Goal: Communication & Community: Answer question/provide support

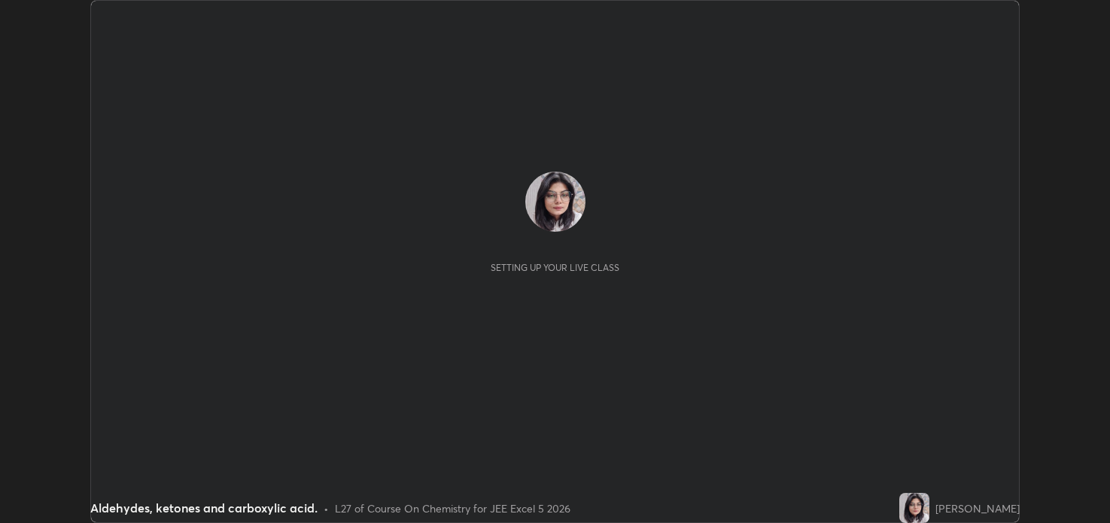
scroll to position [523, 1109]
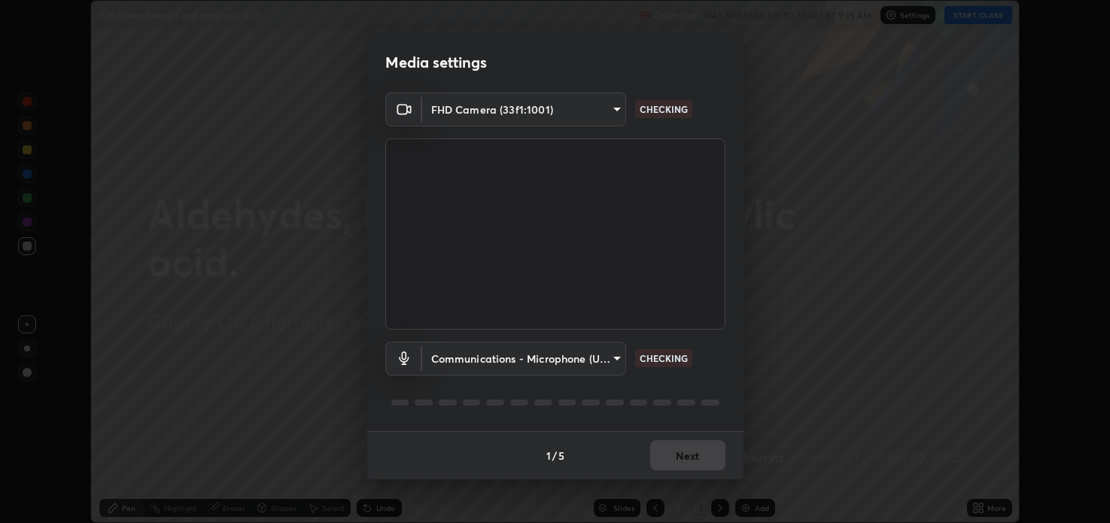
type input "a599f0e95922b43cbf3073e421311db4bd4404ba0295c28e28de134d1fd5a43d"
type input "communications"
click at [611, 117] on body "Erase all Aldehydes, ketones and carboxylic acid. Recording WAS SCHEDULED TO ST…" at bounding box center [555, 261] width 1110 height 523
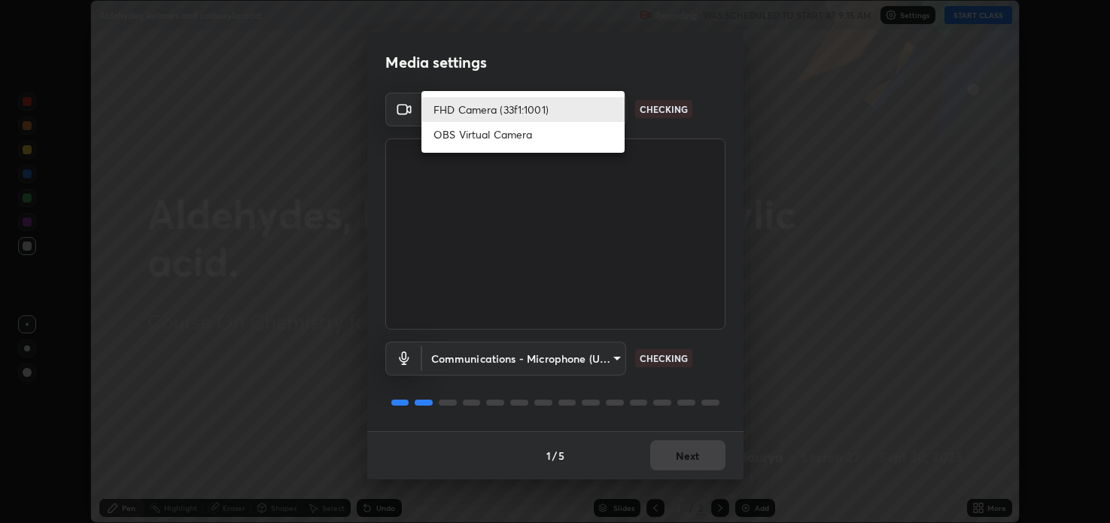
click at [565, 141] on li "OBS Virtual Camera" at bounding box center [522, 134] width 203 height 25
type input "2c59b190f107927fcb55c6cdfe149e37458de3dbae8a46ba74a2f9008a67dca9"
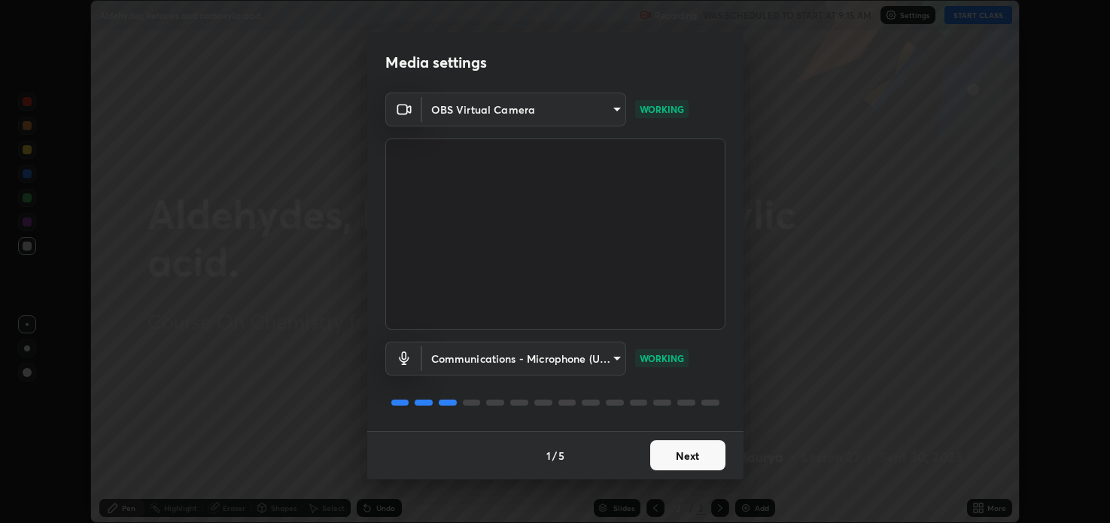
click at [684, 462] on button "Next" at bounding box center [687, 455] width 75 height 30
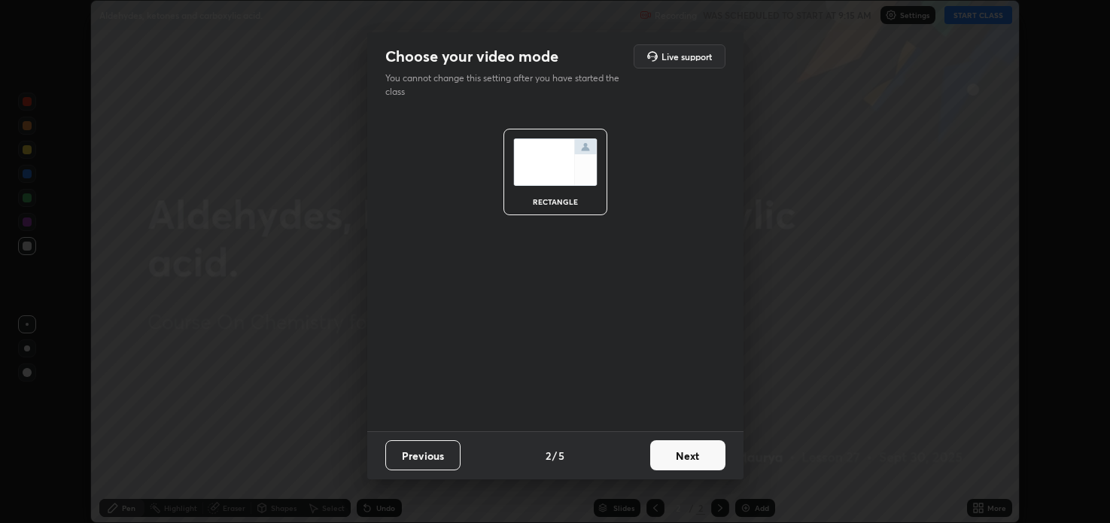
click at [688, 451] on button "Next" at bounding box center [687, 455] width 75 height 30
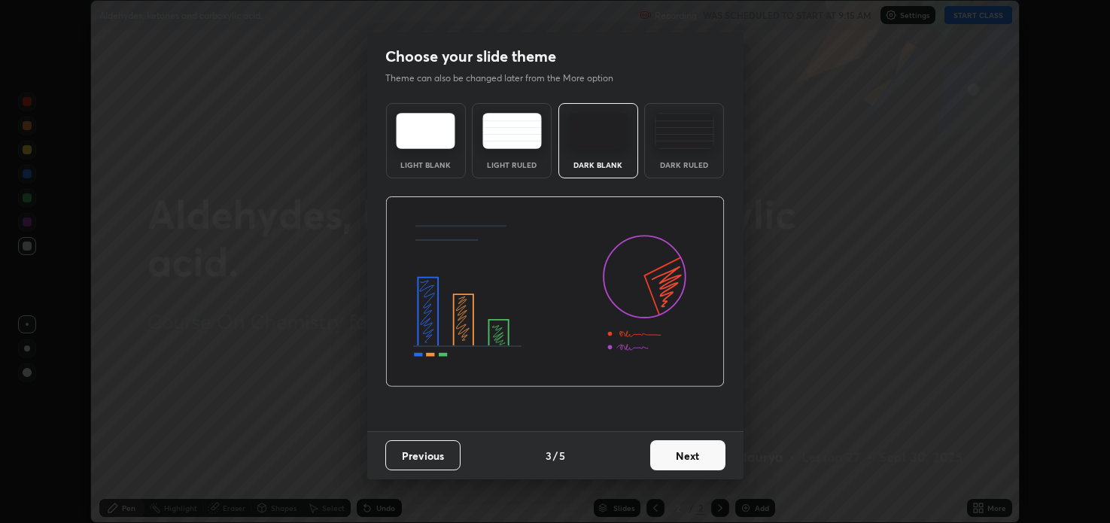
click at [688, 454] on button "Next" at bounding box center [687, 455] width 75 height 30
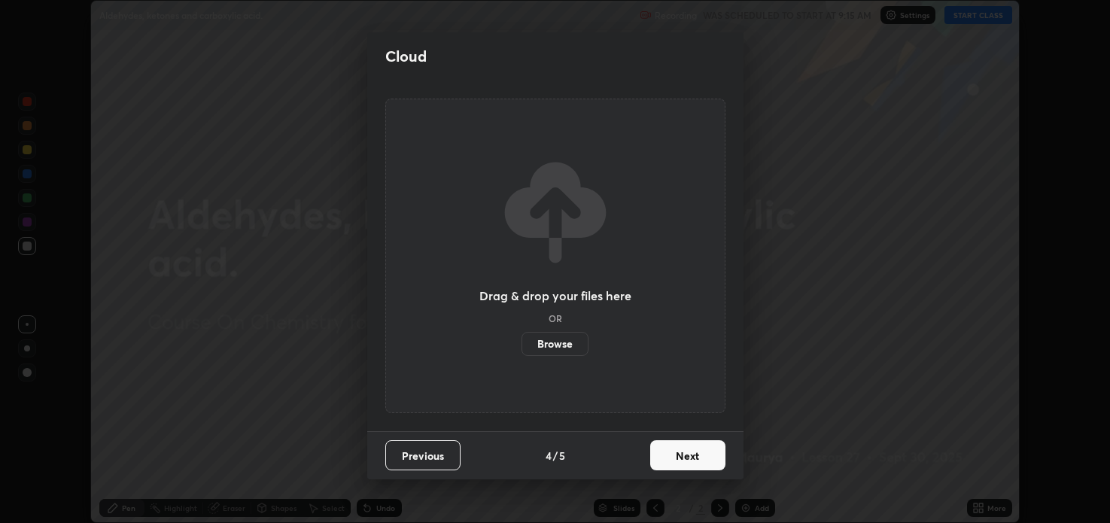
click at [676, 459] on button "Next" at bounding box center [687, 455] width 75 height 30
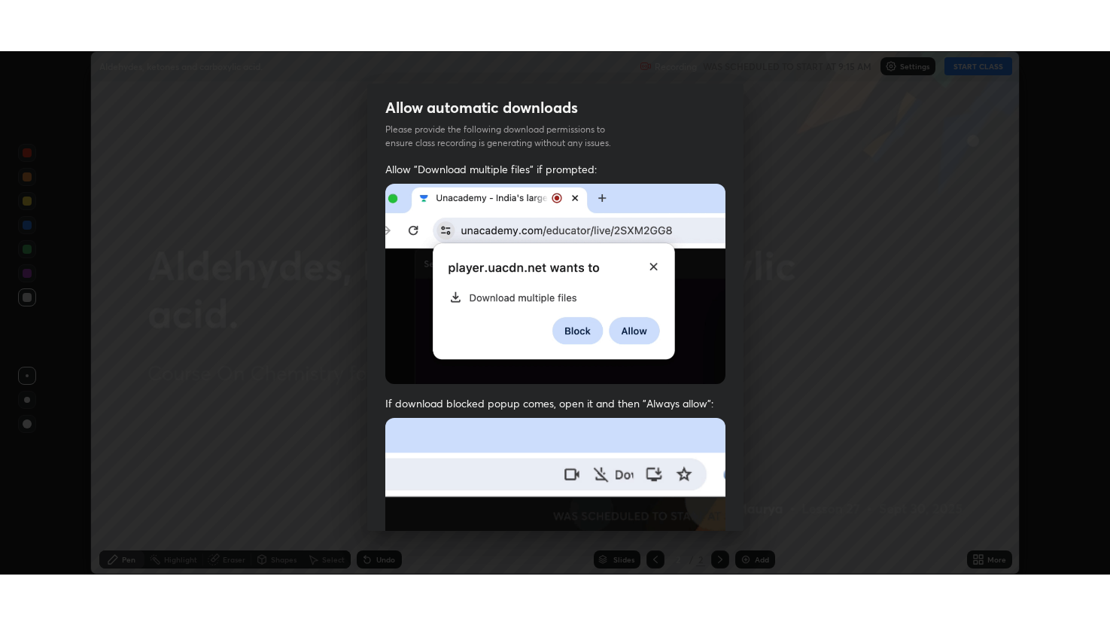
scroll to position [305, 0]
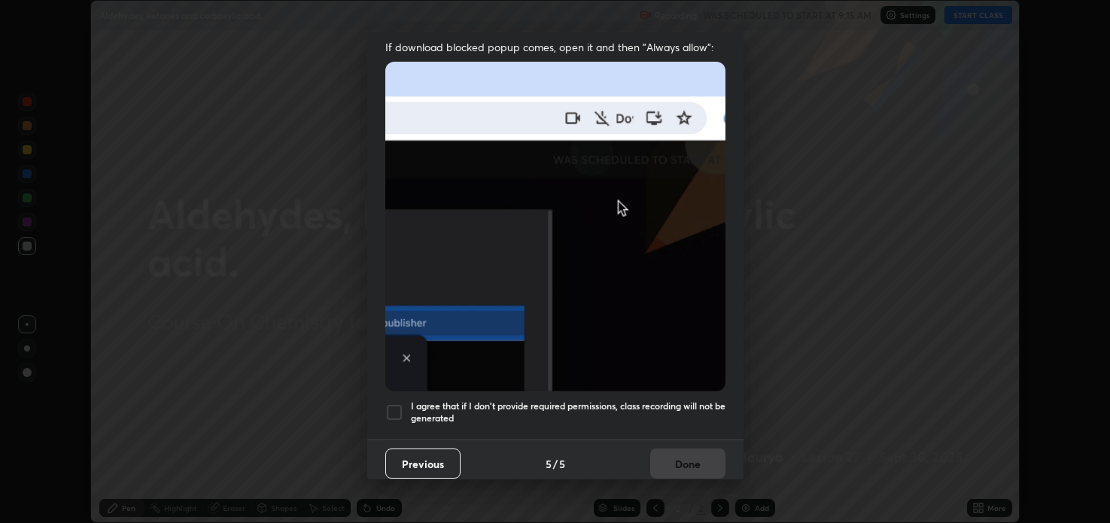
click at [392, 404] on div at bounding box center [394, 412] width 18 height 18
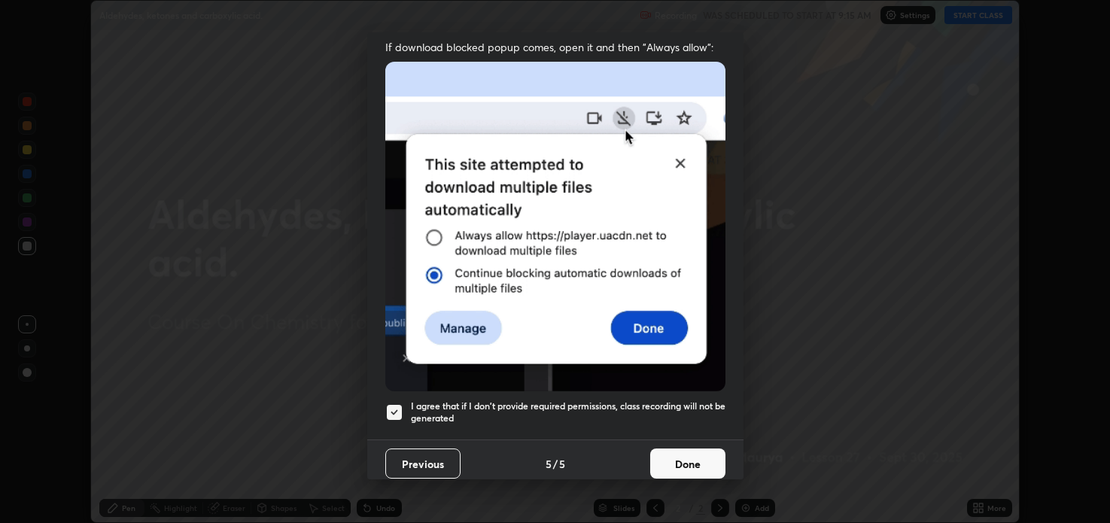
click at [694, 454] on button "Done" at bounding box center [687, 463] width 75 height 30
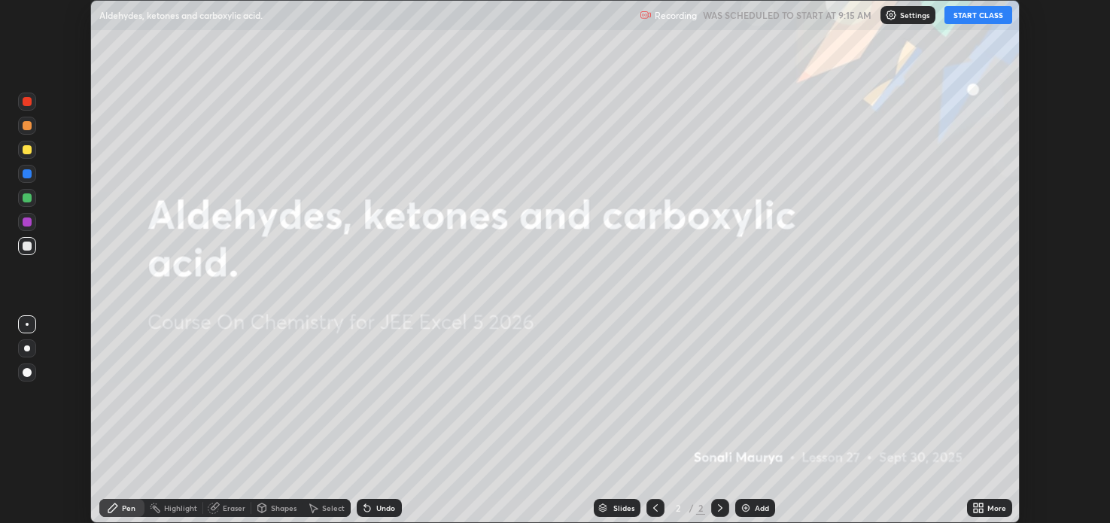
click at [983, 18] on button "START CLASS" at bounding box center [978, 15] width 68 height 18
click at [991, 508] on div "More" at bounding box center [996, 508] width 19 height 8
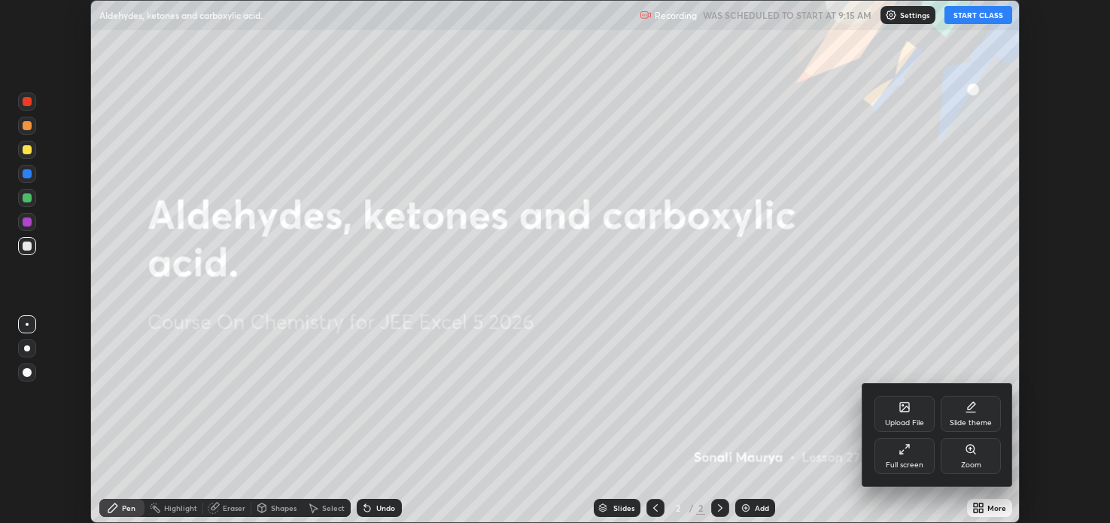
click at [910, 453] on icon at bounding box center [904, 449] width 12 height 12
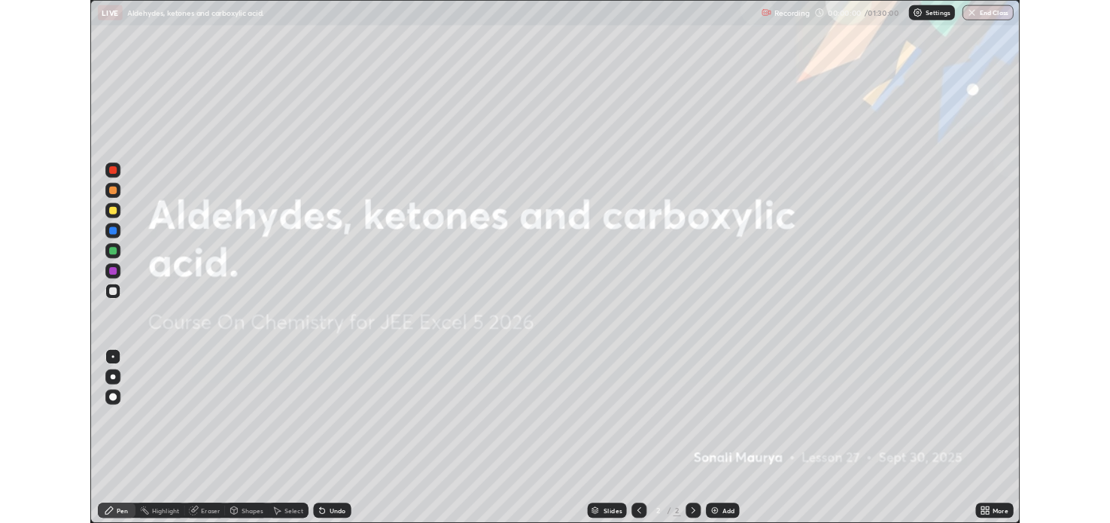
scroll to position [625, 1110]
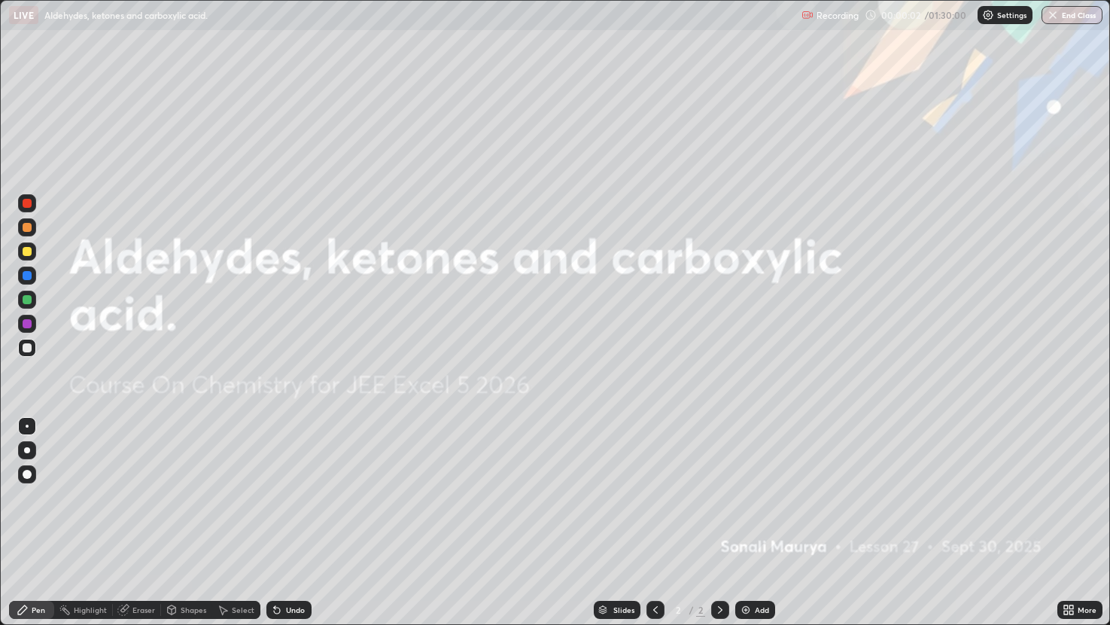
click at [749, 522] on img at bounding box center [746, 609] width 12 height 12
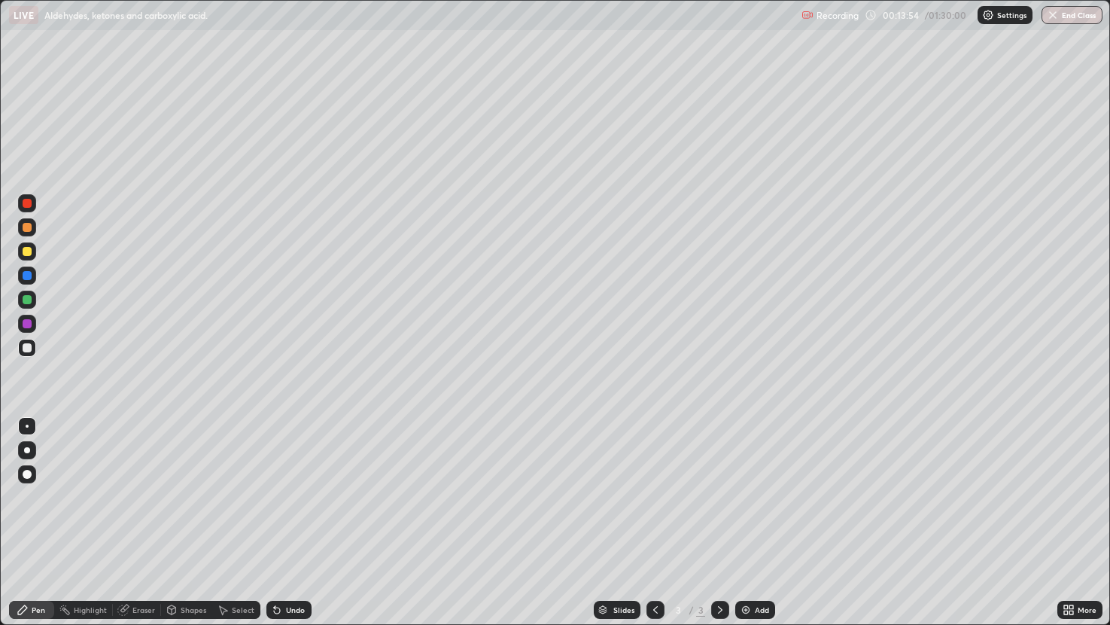
click at [741, 522] on img at bounding box center [746, 609] width 12 height 12
click at [147, 522] on div "Eraser" at bounding box center [137, 609] width 48 height 18
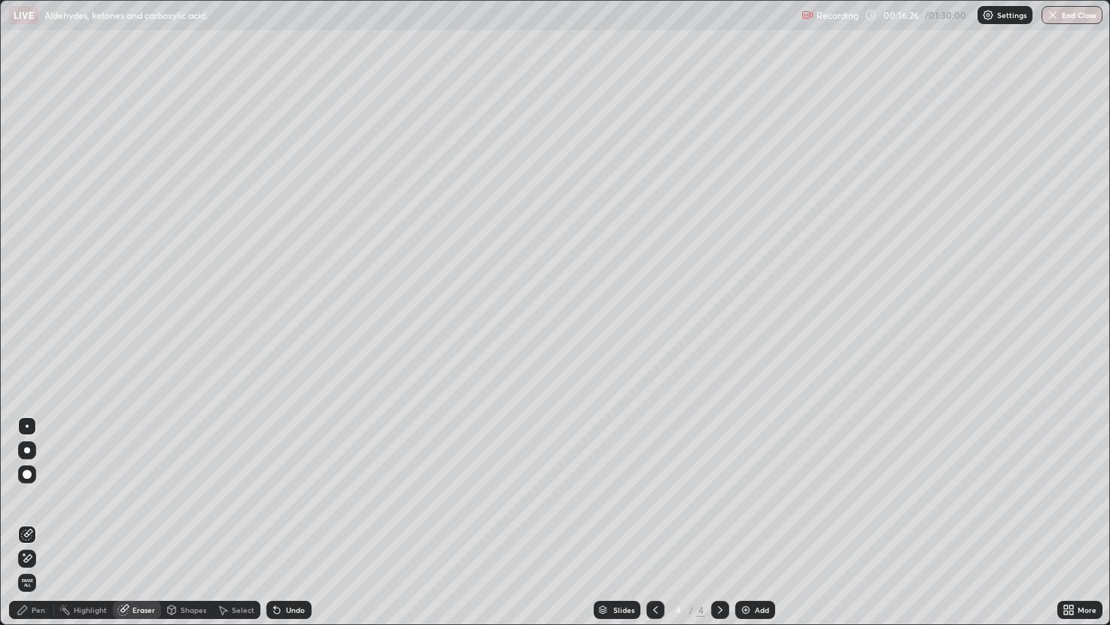
click at [38, 522] on div "Pen" at bounding box center [39, 610] width 14 height 8
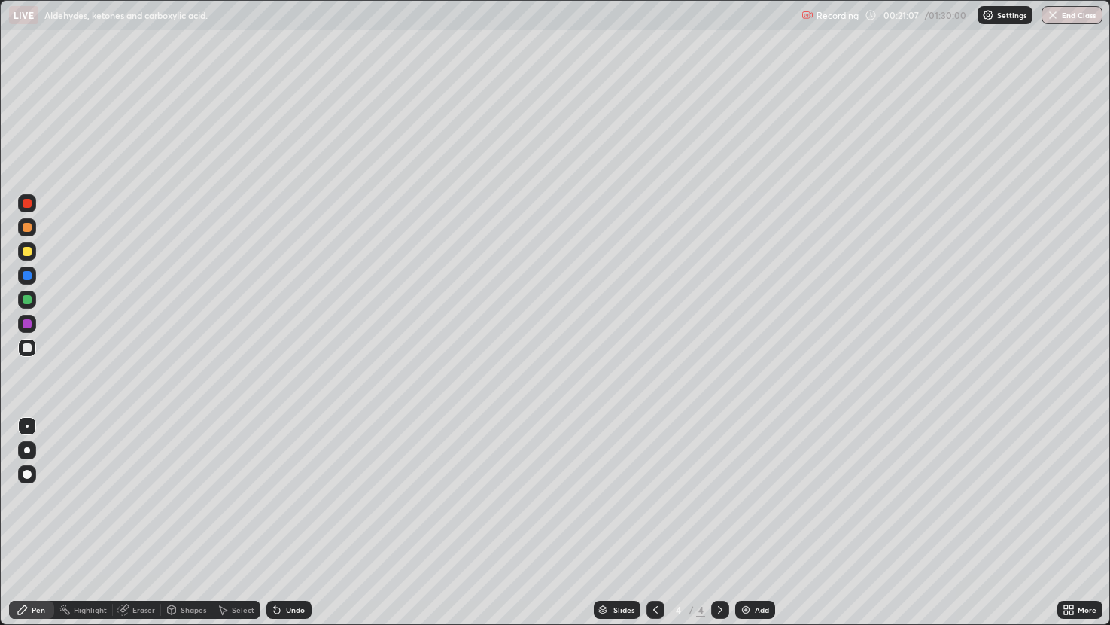
click at [751, 522] on div "Add" at bounding box center [755, 609] width 40 height 18
click at [27, 244] on div at bounding box center [27, 251] width 18 height 18
click at [26, 347] on div at bounding box center [27, 347] width 9 height 9
click at [28, 278] on div at bounding box center [27, 275] width 9 height 9
click at [26, 299] on div at bounding box center [27, 299] width 9 height 9
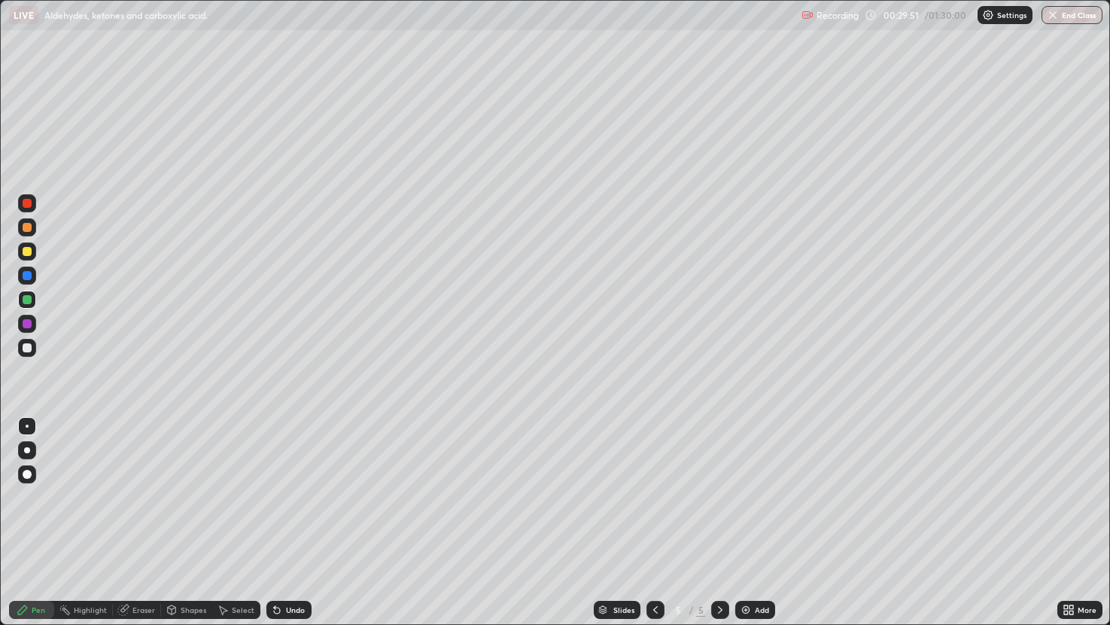
click at [743, 522] on div "Add" at bounding box center [755, 609] width 40 height 18
click at [654, 522] on icon at bounding box center [655, 609] width 12 height 12
click at [719, 522] on icon at bounding box center [720, 609] width 12 height 12
click at [27, 252] on div at bounding box center [27, 251] width 9 height 9
click at [26, 347] on div at bounding box center [27, 347] width 9 height 9
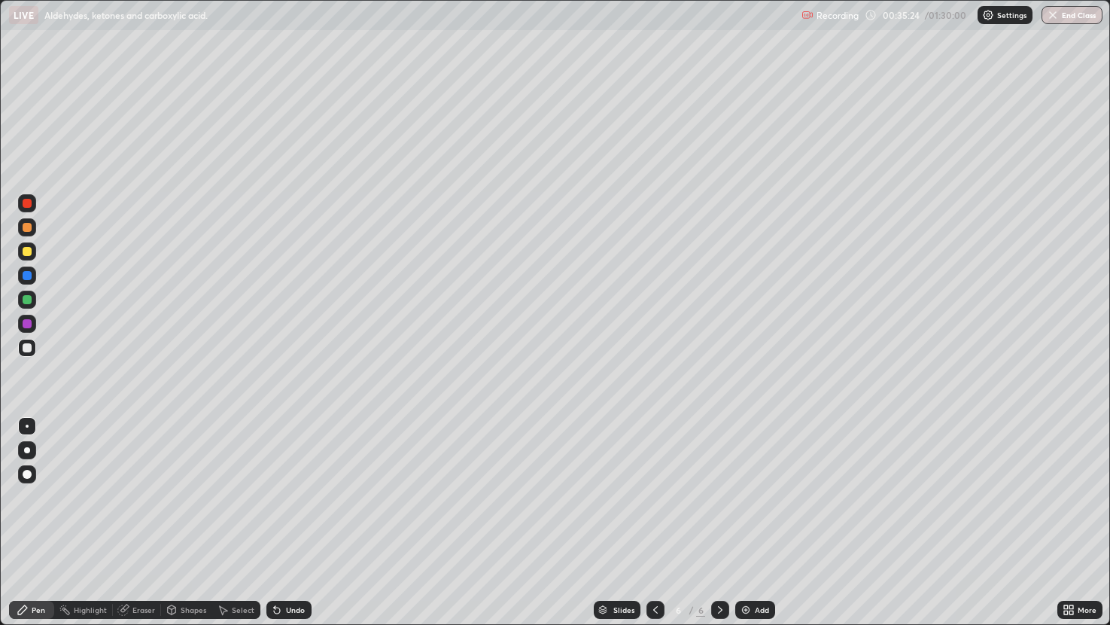
click at [747, 522] on img at bounding box center [746, 609] width 12 height 12
click at [20, 324] on div at bounding box center [27, 324] width 18 height 18
click at [135, 522] on div "Eraser" at bounding box center [137, 609] width 48 height 18
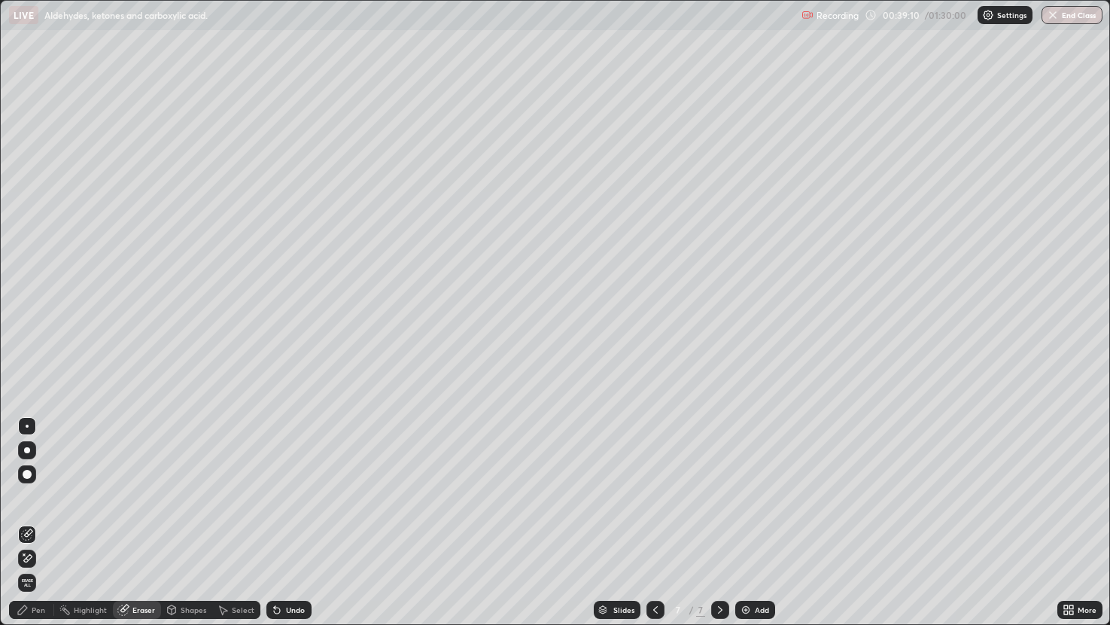
click at [35, 522] on div "Pen" at bounding box center [39, 610] width 14 height 8
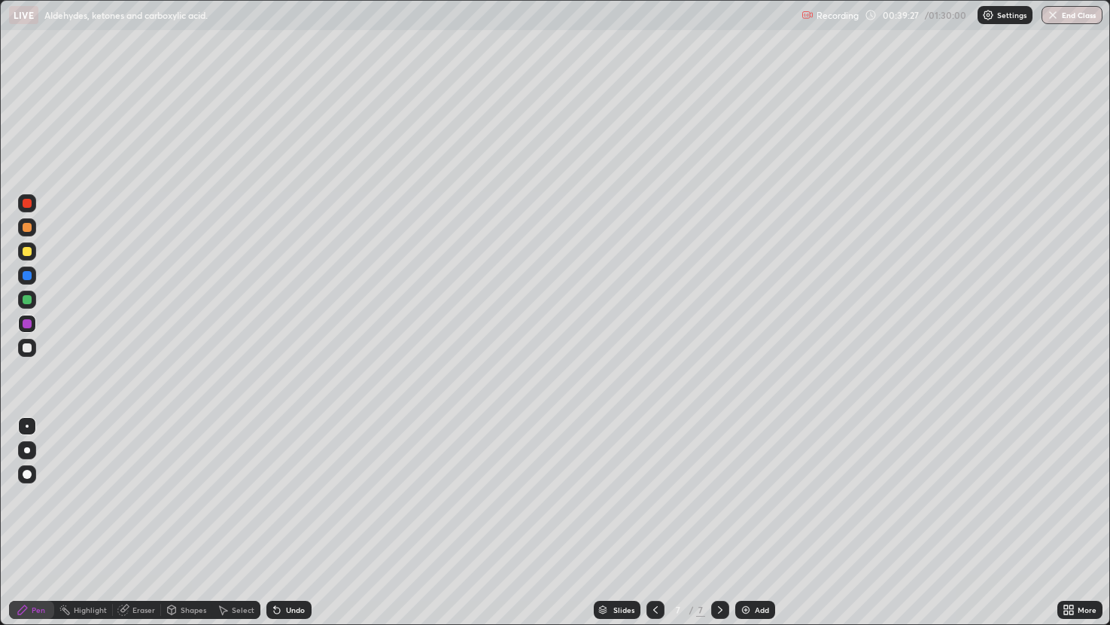
click at [92, 522] on div "Highlight" at bounding box center [90, 610] width 33 height 8
click at [136, 522] on div "Eraser" at bounding box center [143, 610] width 23 height 8
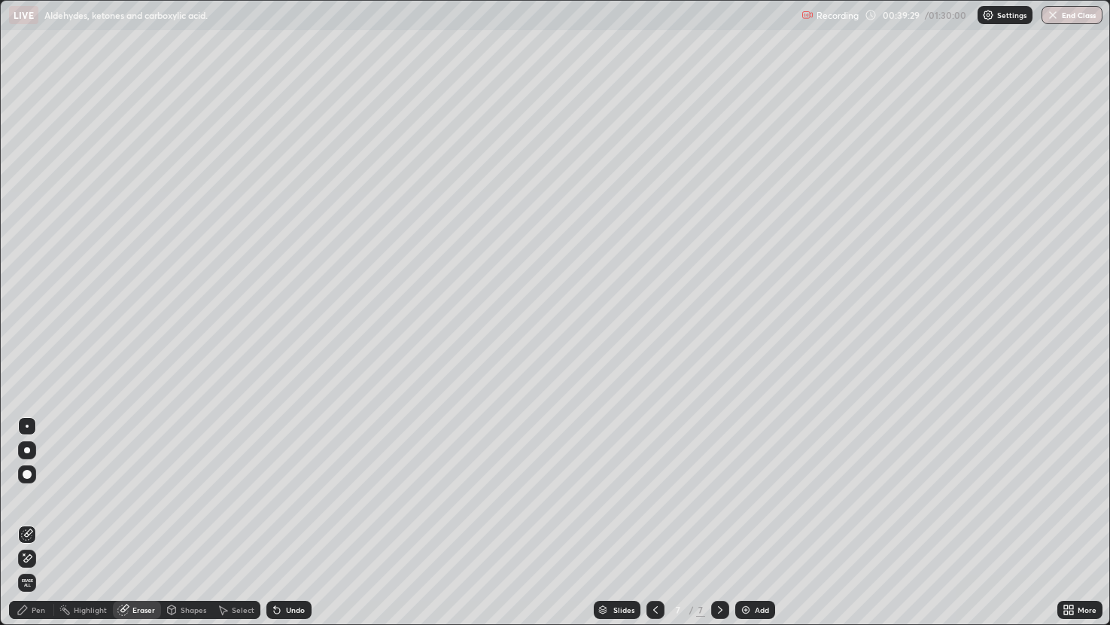
click at [46, 522] on div "Pen" at bounding box center [31, 609] width 45 height 18
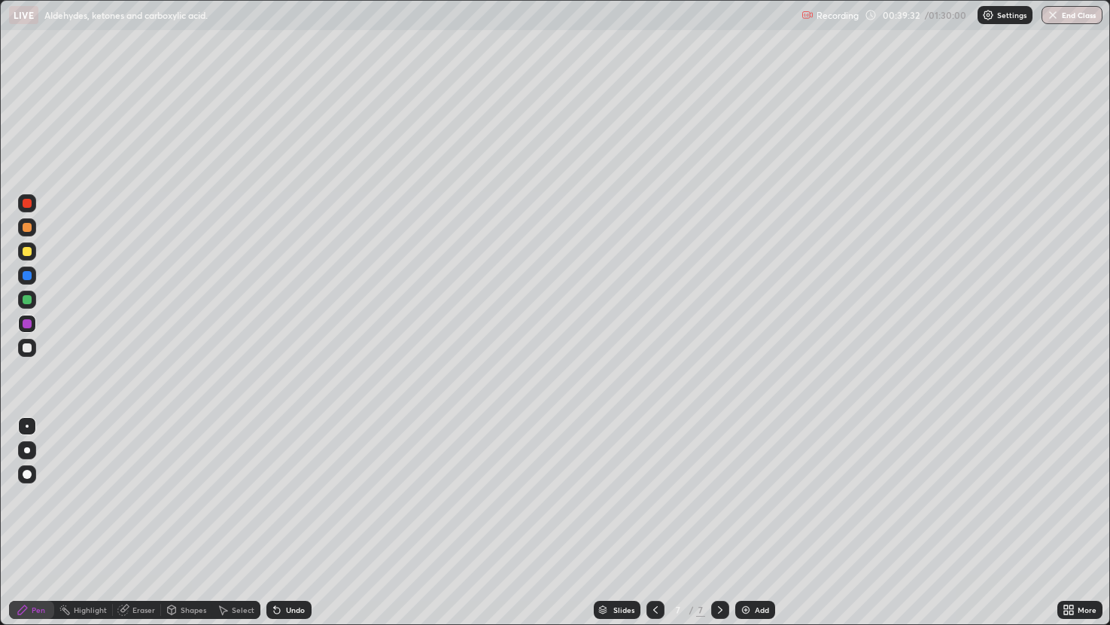
click at [14, 510] on div "Erase all" at bounding box center [27, 312] width 36 height 564
click at [135, 522] on div "Eraser" at bounding box center [143, 610] width 23 height 8
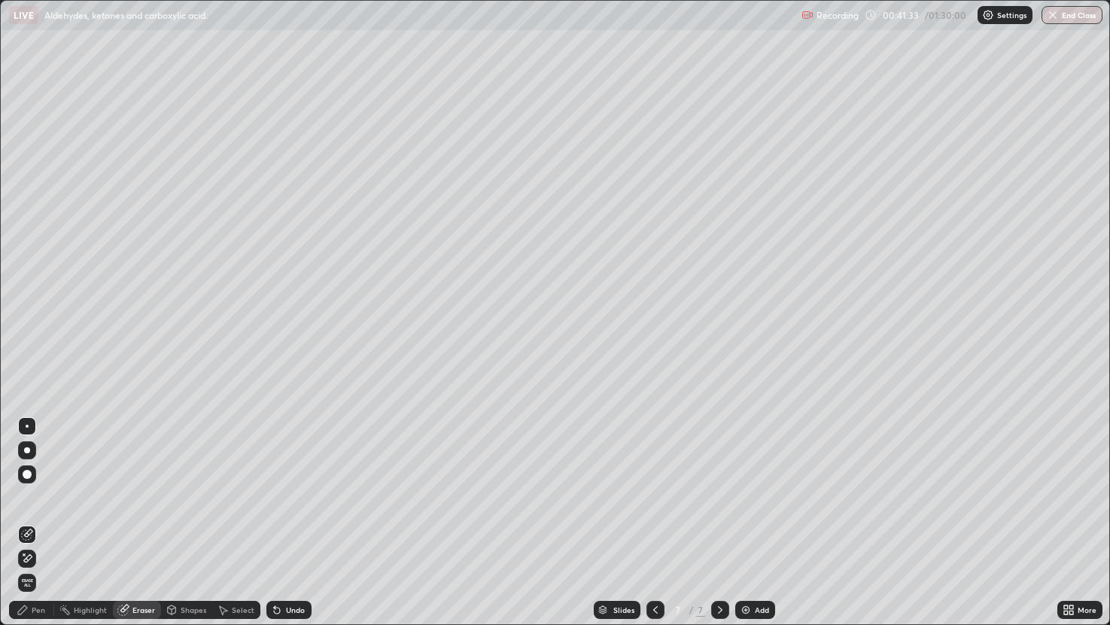
click at [32, 522] on div "Pen" at bounding box center [39, 610] width 14 height 8
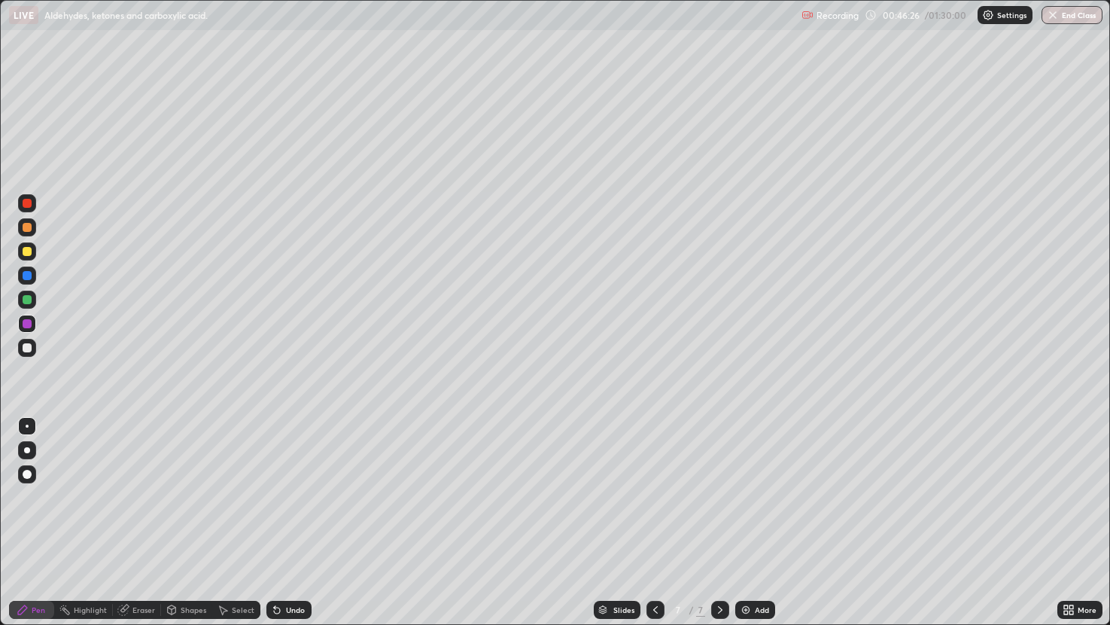
click at [748, 522] on img at bounding box center [746, 609] width 12 height 12
click at [134, 522] on div "Eraser" at bounding box center [143, 610] width 23 height 8
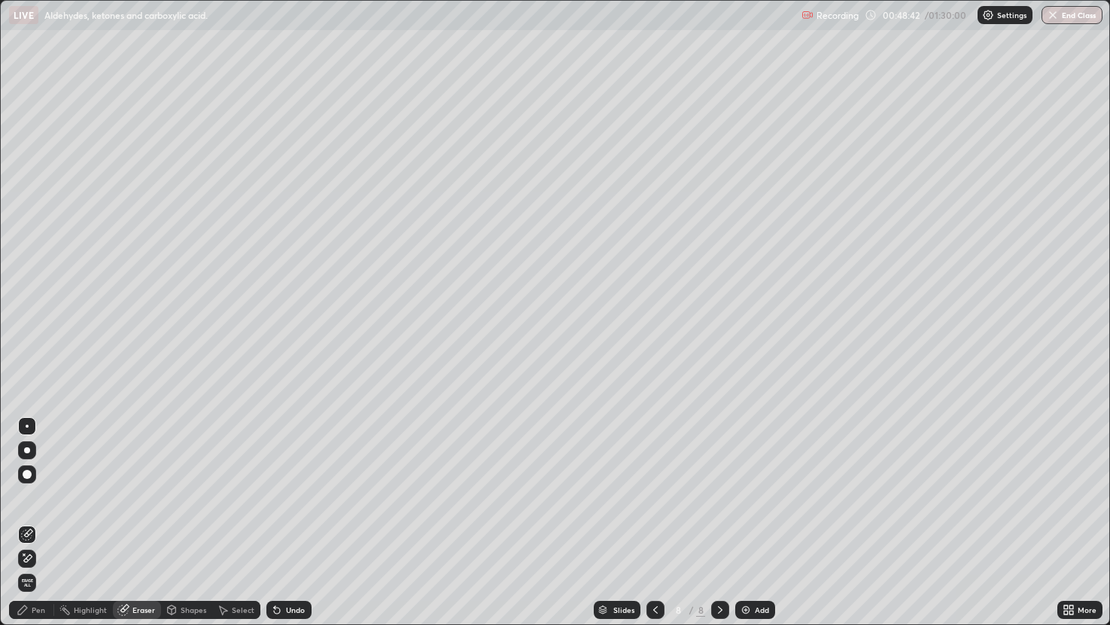
click at [33, 522] on div "Pen" at bounding box center [39, 610] width 14 height 8
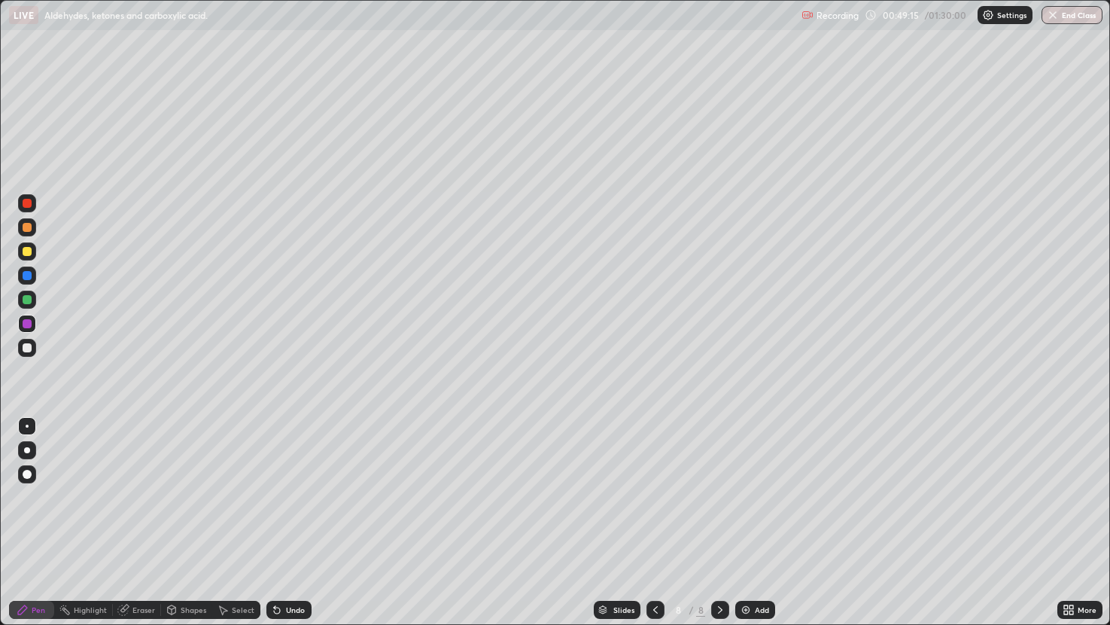
click at [27, 348] on div at bounding box center [27, 347] width 9 height 9
click at [744, 522] on img at bounding box center [746, 609] width 12 height 12
click at [23, 325] on div at bounding box center [27, 323] width 9 height 9
click at [141, 522] on div "Eraser" at bounding box center [143, 610] width 23 height 8
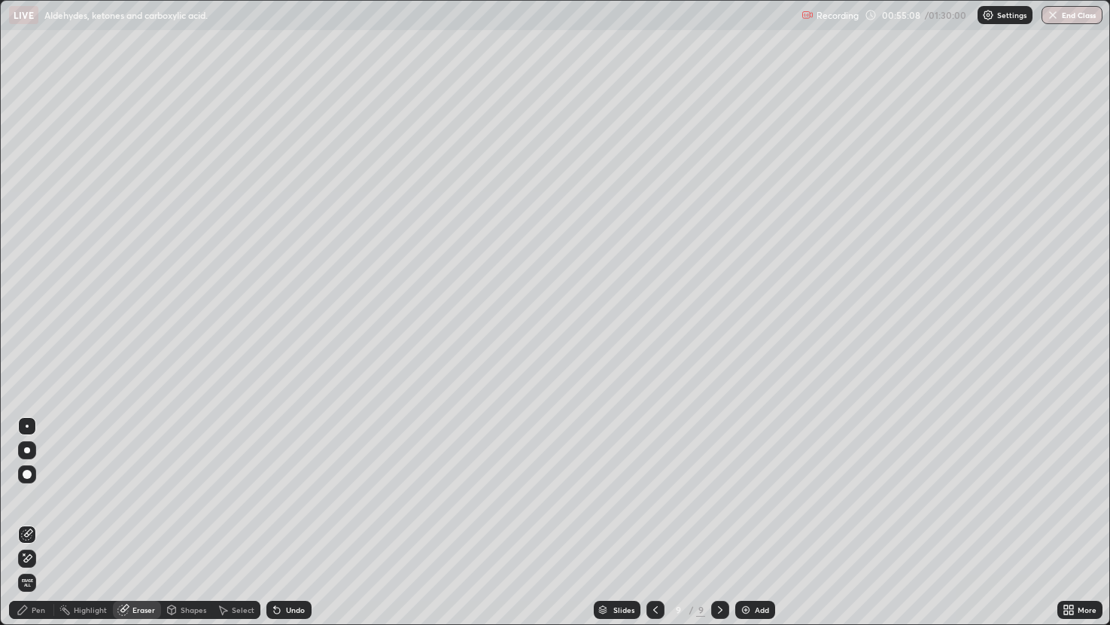
click at [39, 522] on div "Pen" at bounding box center [39, 610] width 14 height 8
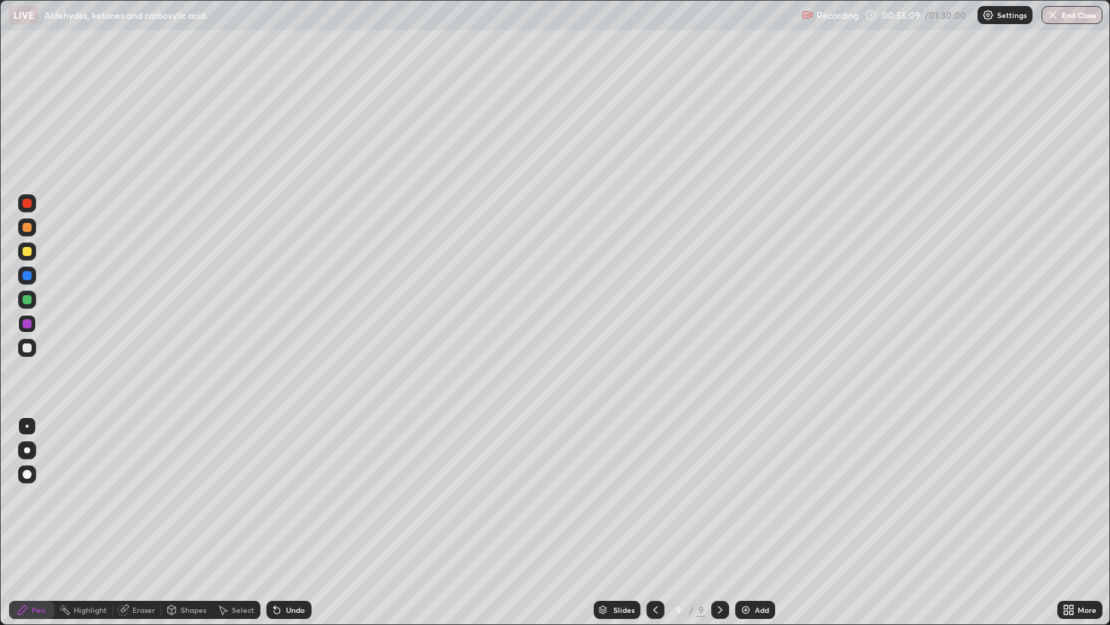
click at [28, 341] on div at bounding box center [27, 348] width 18 height 18
click at [133, 522] on div "Eraser" at bounding box center [143, 610] width 23 height 8
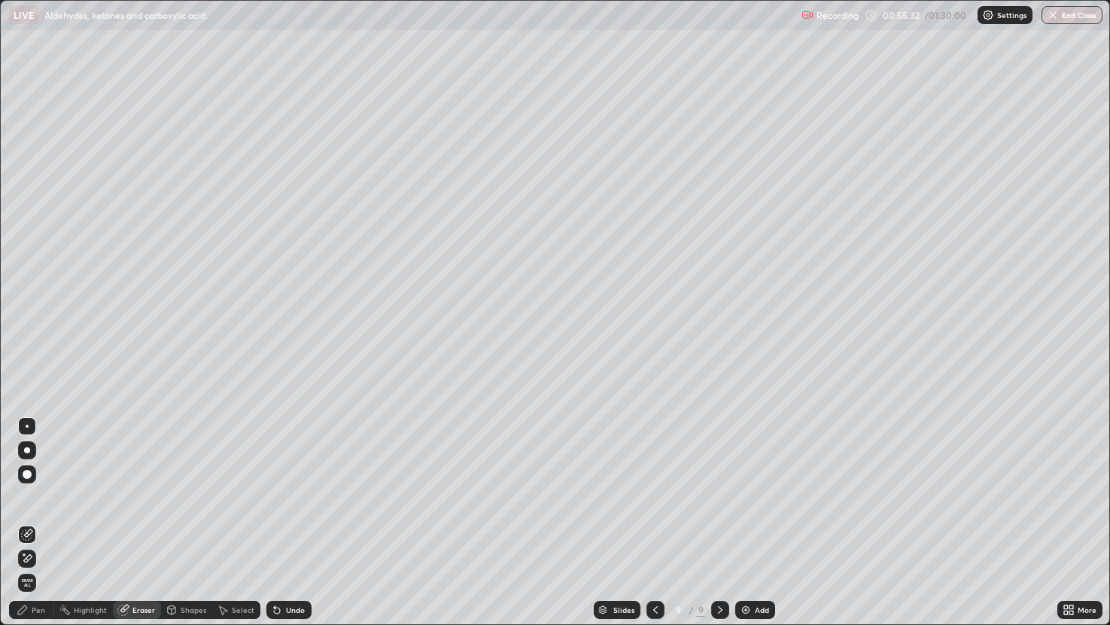
click at [38, 522] on div "Pen" at bounding box center [39, 610] width 14 height 8
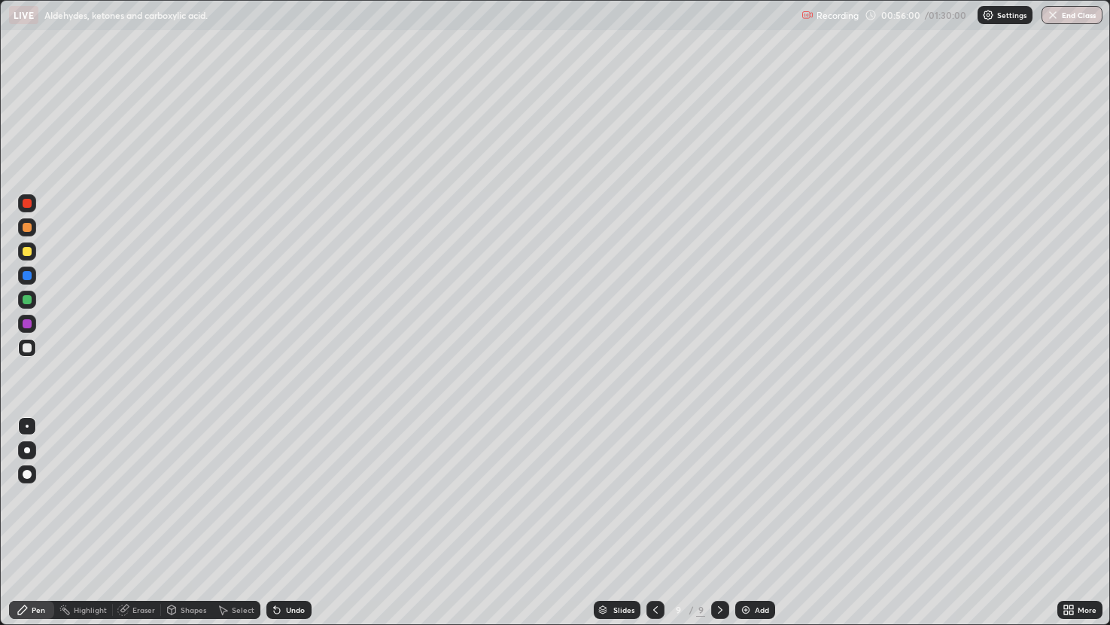
click at [27, 275] on div at bounding box center [27, 275] width 9 height 9
click at [138, 522] on div "Eraser" at bounding box center [143, 610] width 23 height 8
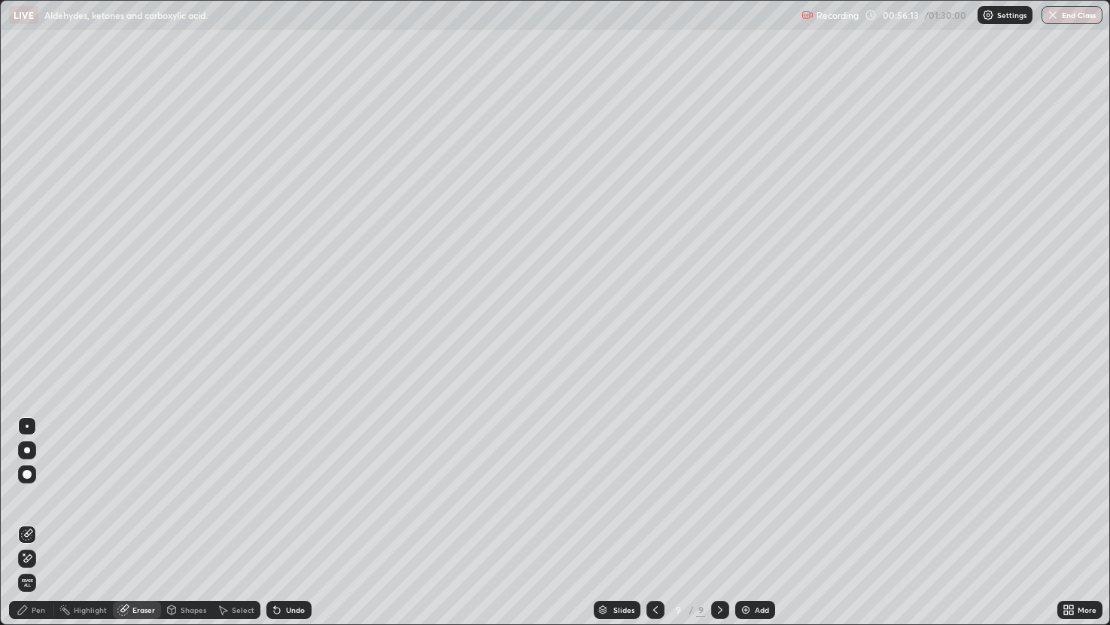
click at [42, 522] on div "Pen" at bounding box center [31, 609] width 45 height 18
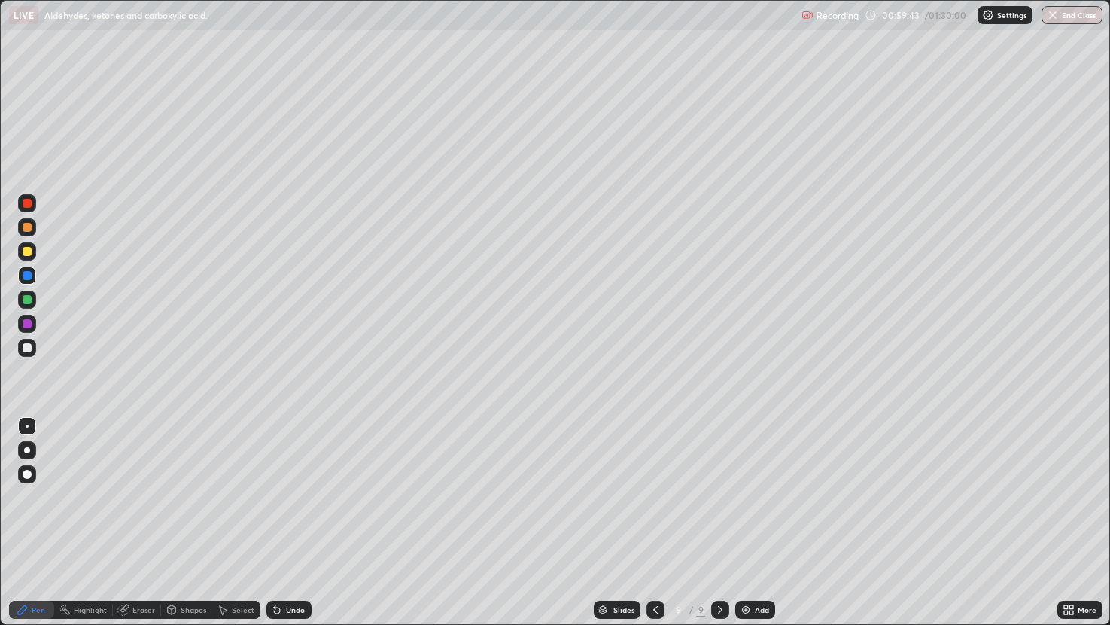
click at [744, 522] on div "Add" at bounding box center [755, 609] width 40 height 18
click at [719, 522] on icon at bounding box center [721, 609] width 12 height 12
click at [654, 522] on icon at bounding box center [655, 609] width 12 height 12
click at [725, 522] on div at bounding box center [721, 609] width 18 height 18
click at [29, 254] on div at bounding box center [27, 251] width 9 height 9
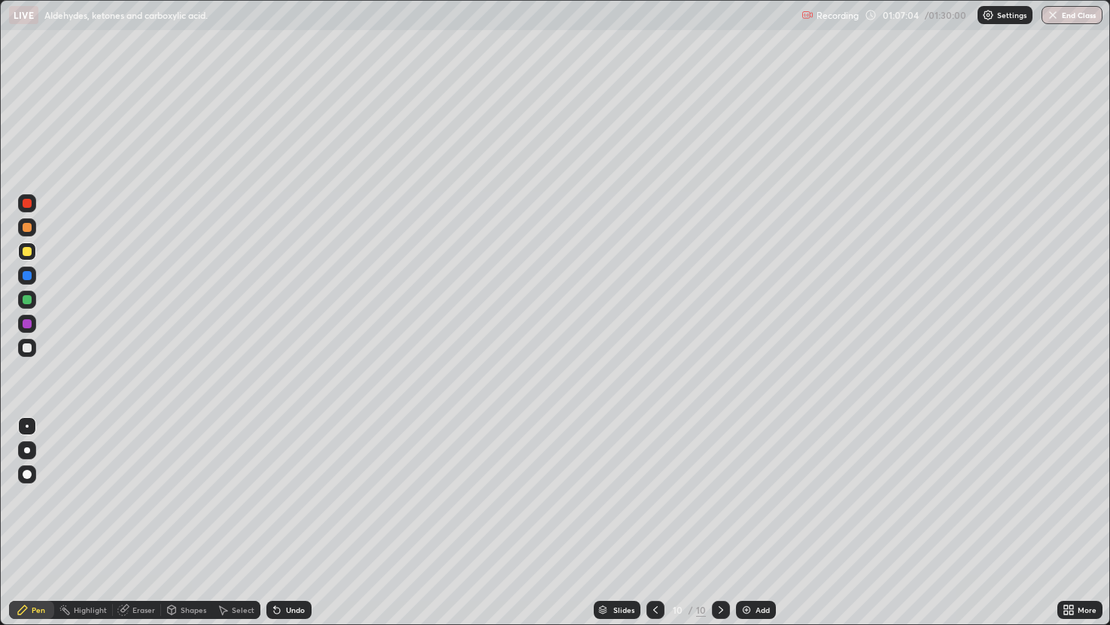
click at [712, 522] on div at bounding box center [721, 609] width 18 height 18
click at [749, 522] on img at bounding box center [746, 609] width 12 height 12
click at [648, 522] on div at bounding box center [655, 609] width 18 height 18
click at [751, 522] on div "Add" at bounding box center [755, 609] width 40 height 18
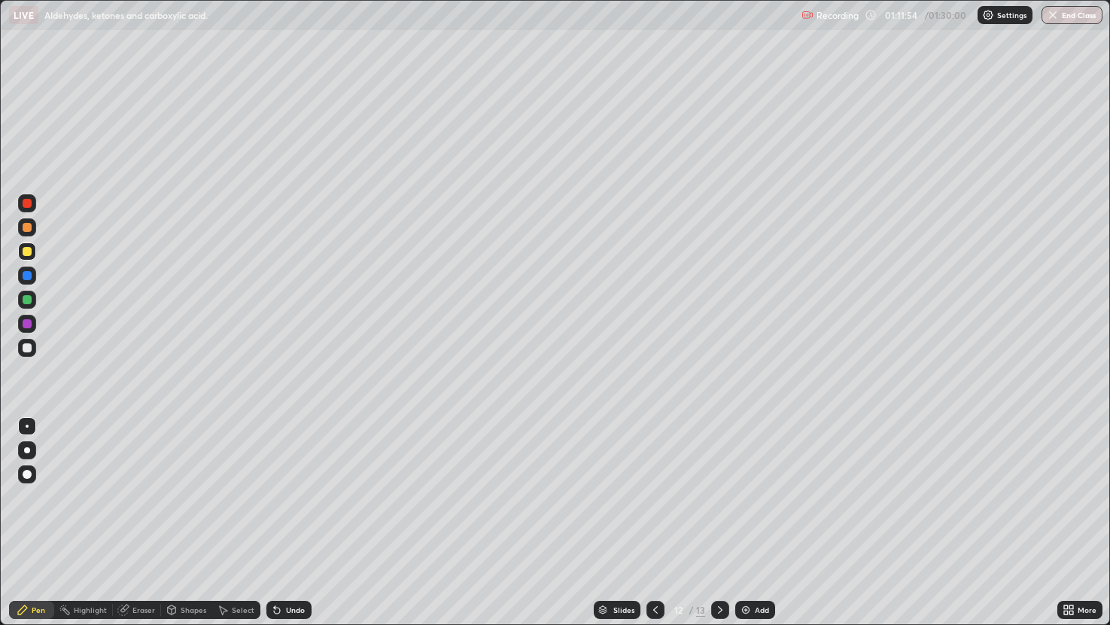
click at [24, 278] on div at bounding box center [27, 275] width 9 height 9
click at [31, 347] on div at bounding box center [27, 347] width 9 height 9
click at [743, 522] on div "Add" at bounding box center [755, 609] width 40 height 18
click at [656, 522] on icon at bounding box center [655, 609] width 12 height 12
click at [756, 522] on div "Add" at bounding box center [762, 610] width 14 height 8
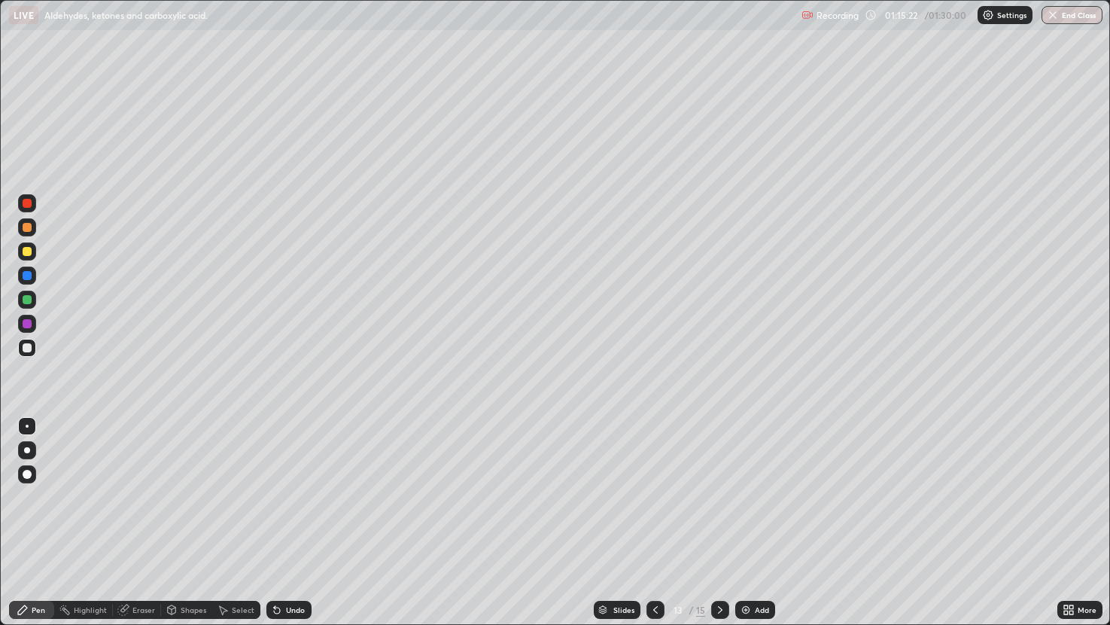
click at [143, 522] on div "Eraser" at bounding box center [143, 610] width 23 height 8
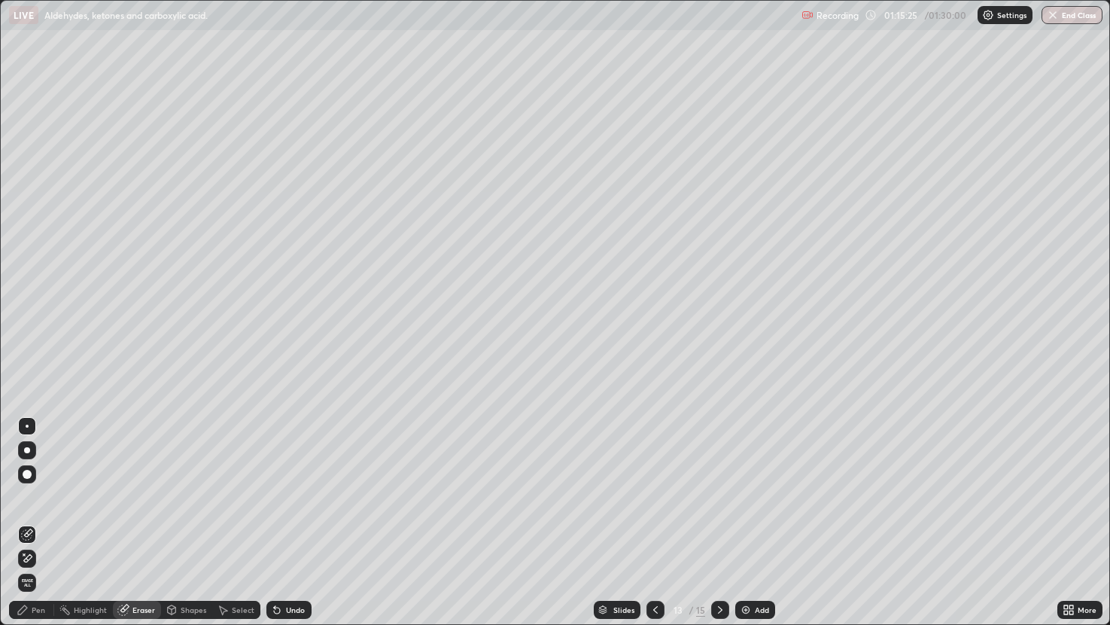
click at [38, 522] on div "Pen" at bounding box center [39, 610] width 14 height 8
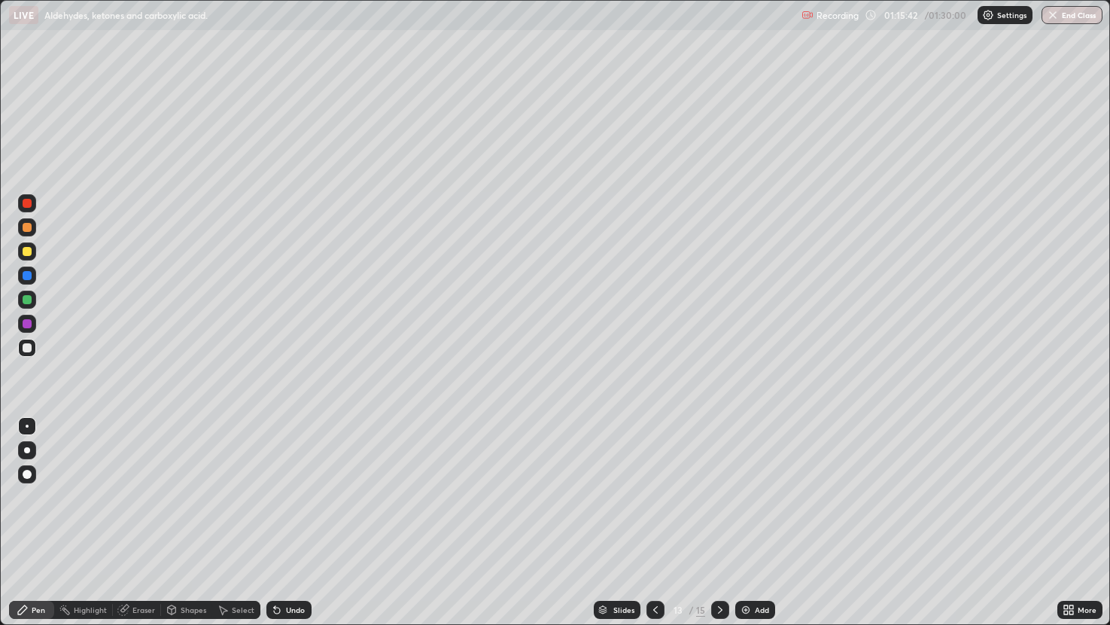
click at [140, 522] on div "Eraser" at bounding box center [143, 610] width 23 height 8
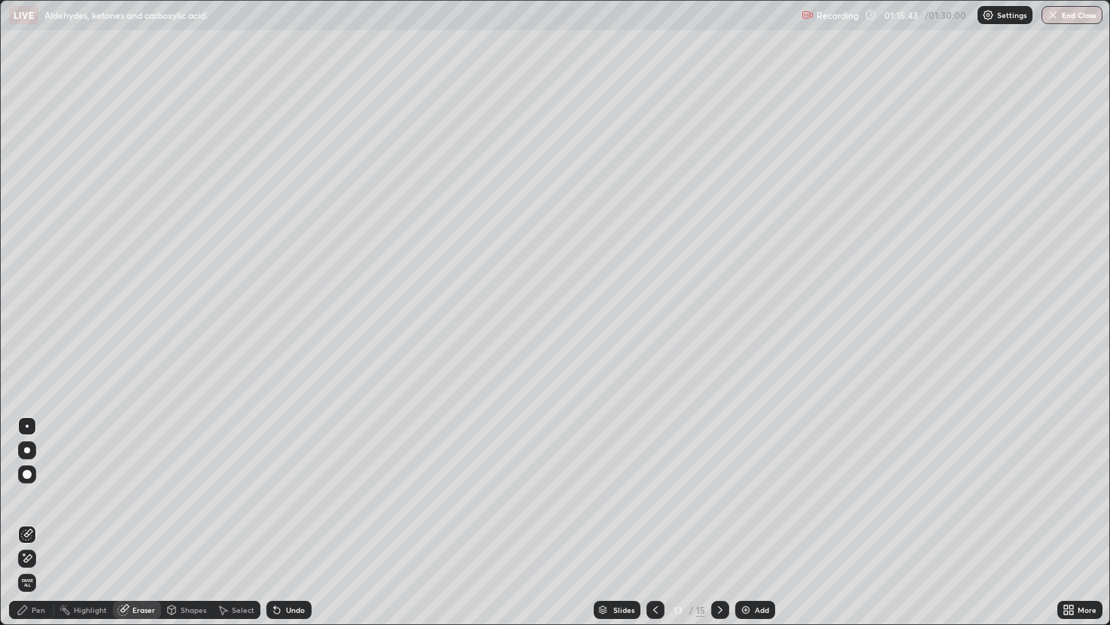
click at [38, 522] on div "Pen" at bounding box center [39, 610] width 14 height 8
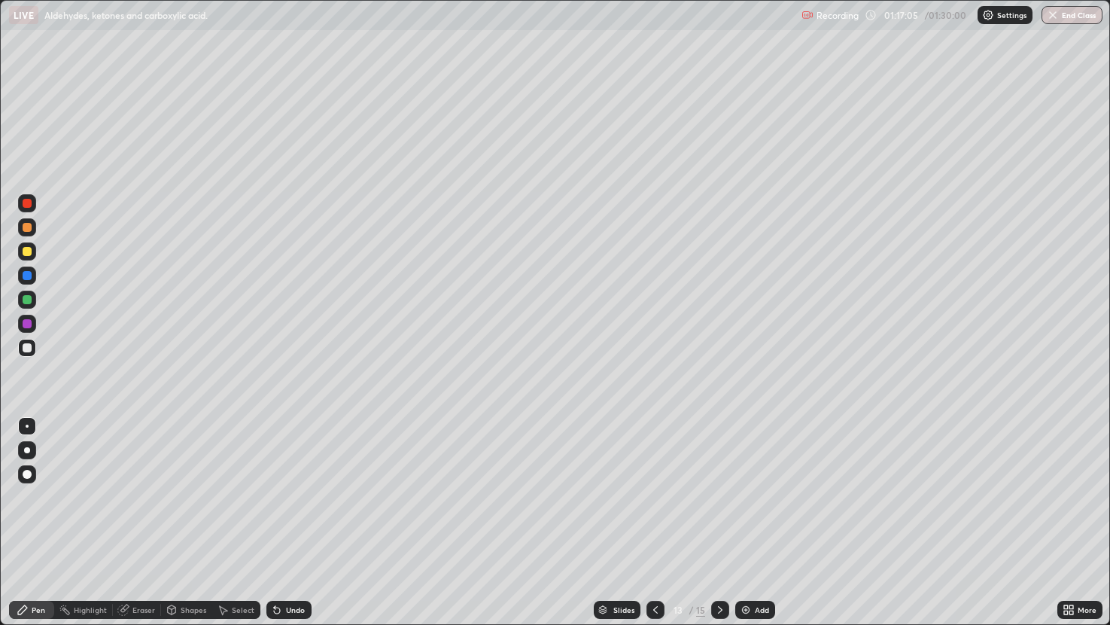
click at [756, 522] on div "Add" at bounding box center [762, 610] width 14 height 8
click at [25, 252] on div at bounding box center [27, 251] width 9 height 9
click at [137, 522] on div "Eraser" at bounding box center [143, 610] width 23 height 8
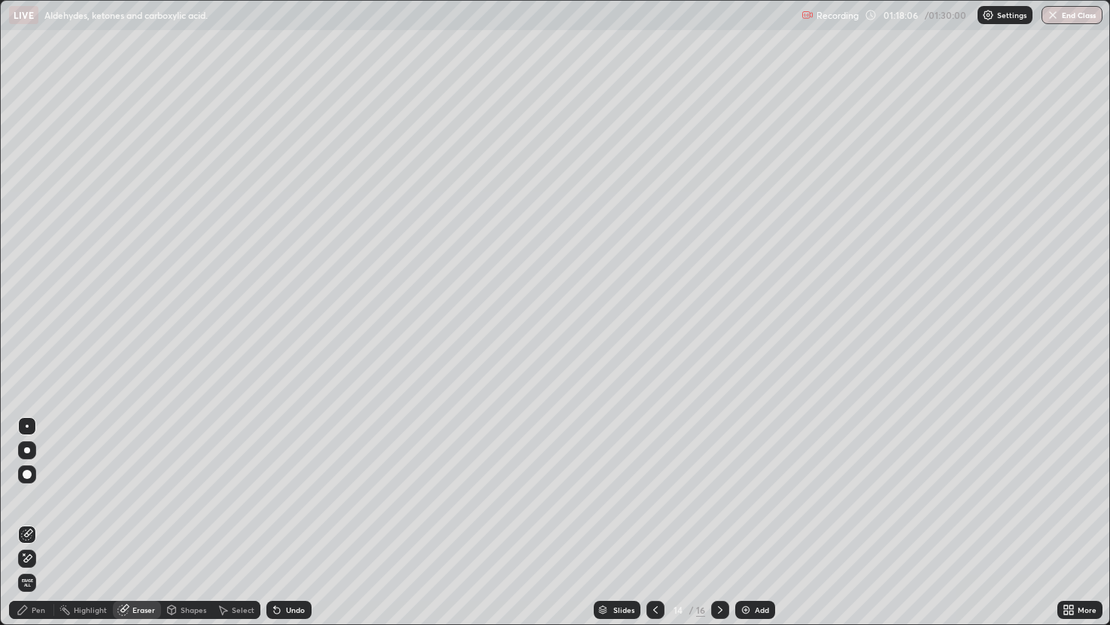
click at [44, 522] on div "Pen" at bounding box center [39, 610] width 14 height 8
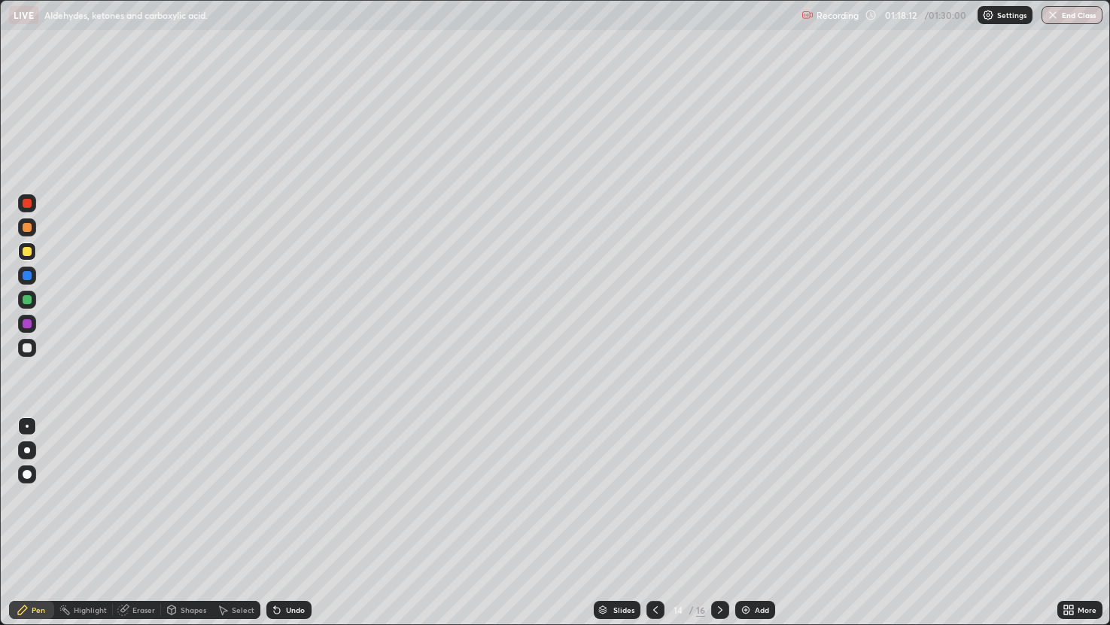
click at [27, 349] on div at bounding box center [27, 347] width 9 height 9
click at [25, 254] on div at bounding box center [27, 251] width 9 height 9
click at [25, 348] on div at bounding box center [27, 347] width 9 height 9
click at [718, 522] on icon at bounding box center [720, 610] width 5 height 8
click at [26, 254] on div at bounding box center [27, 251] width 9 height 9
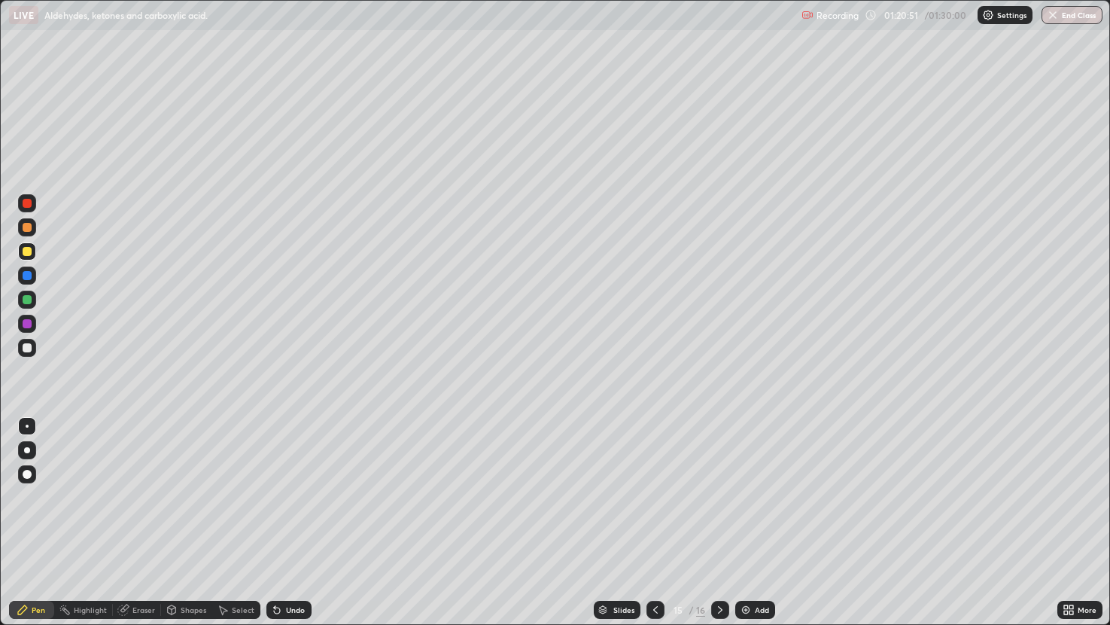
click at [650, 522] on div at bounding box center [655, 609] width 18 height 18
click at [717, 522] on div at bounding box center [720, 609] width 18 height 30
click at [28, 351] on div at bounding box center [27, 347] width 9 height 9
click at [35, 254] on div at bounding box center [27, 251] width 18 height 18
click at [759, 522] on div "Add" at bounding box center [762, 610] width 14 height 8
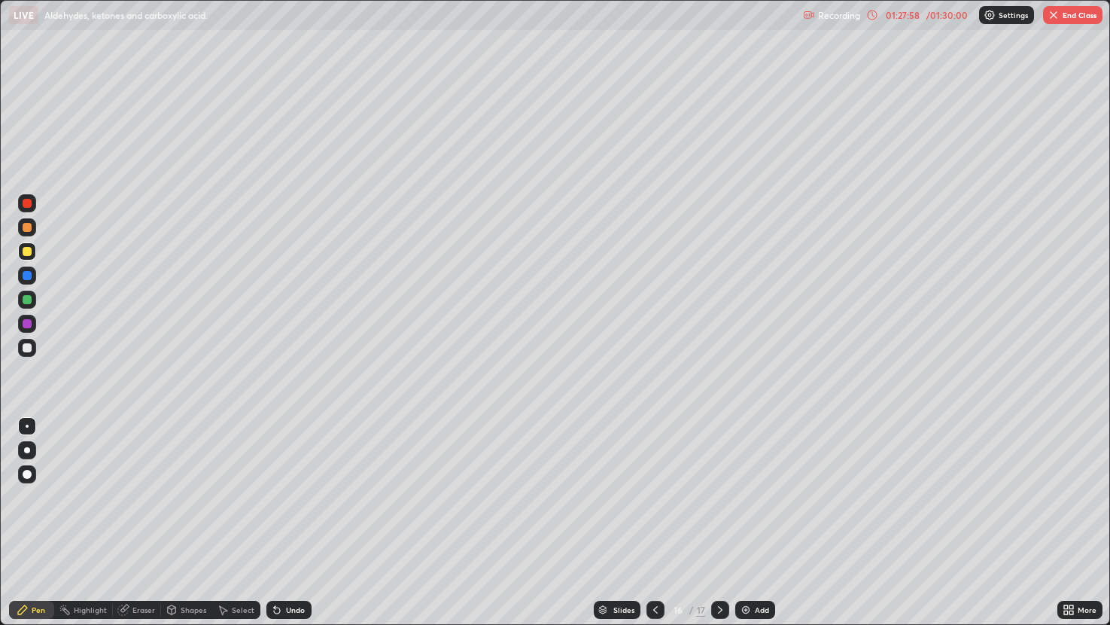
click at [28, 324] on div at bounding box center [27, 323] width 9 height 9
click at [36, 369] on div "Erase all" at bounding box center [27, 312] width 36 height 564
click at [31, 327] on div at bounding box center [27, 324] width 18 height 18
click at [652, 522] on div at bounding box center [655, 609] width 18 height 18
click at [652, 522] on icon at bounding box center [655, 609] width 12 height 12
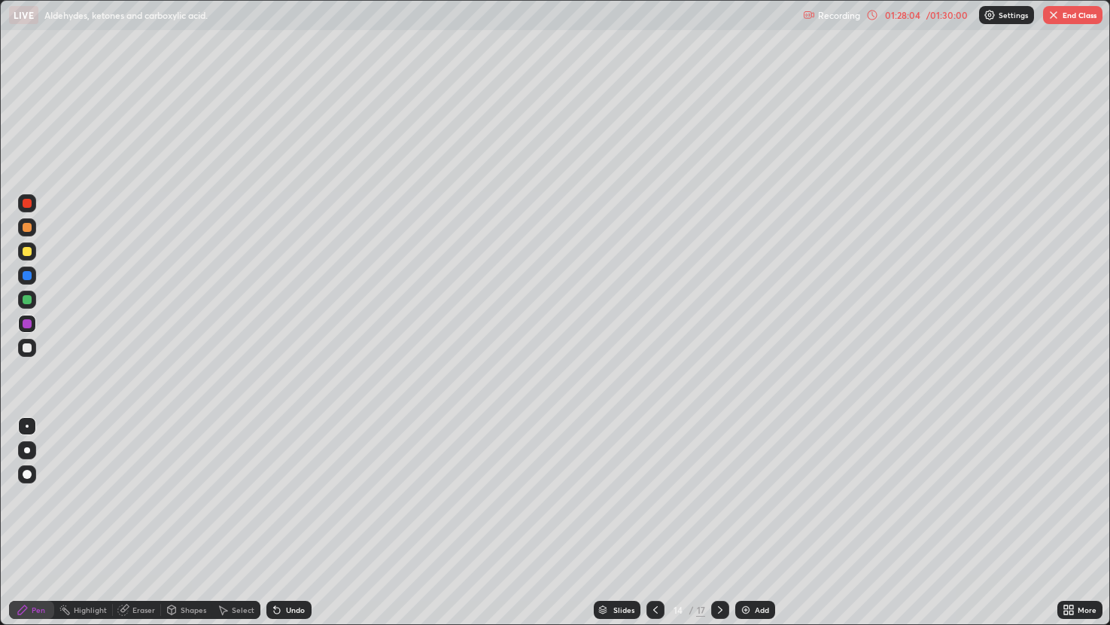
click at [717, 522] on icon at bounding box center [720, 609] width 12 height 12
click at [719, 522] on icon at bounding box center [720, 609] width 12 height 12
click at [139, 522] on div "Eraser" at bounding box center [143, 610] width 23 height 8
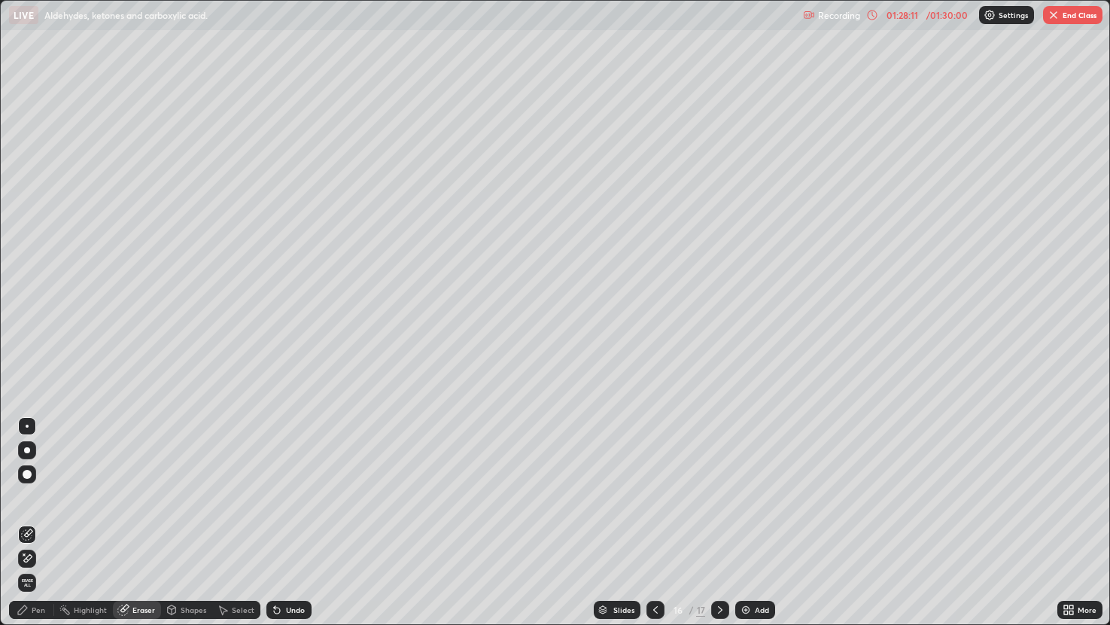
click at [37, 522] on div "Pen" at bounding box center [39, 610] width 14 height 8
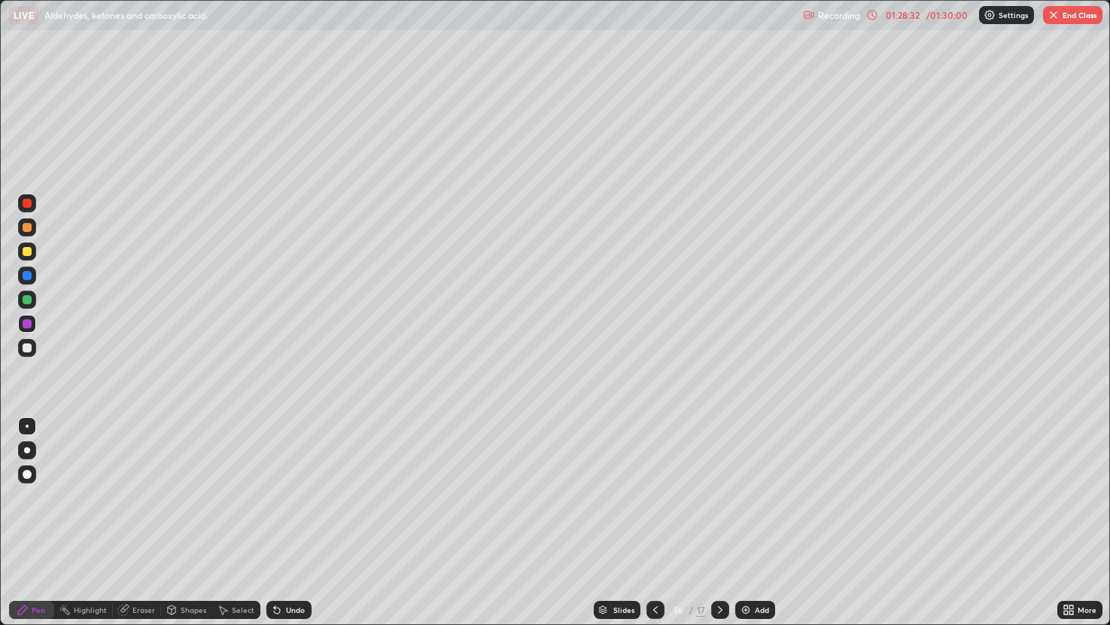
click at [29, 233] on div at bounding box center [27, 227] width 18 height 18
click at [139, 522] on div "Eraser" at bounding box center [137, 609] width 48 height 18
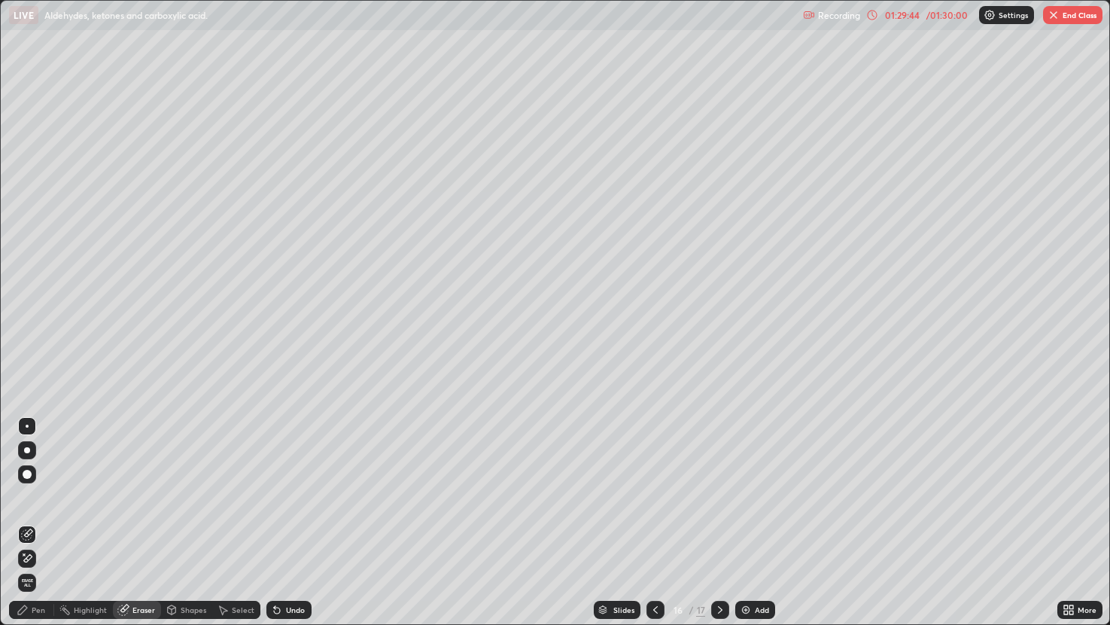
click at [36, 522] on div "Pen" at bounding box center [39, 610] width 14 height 8
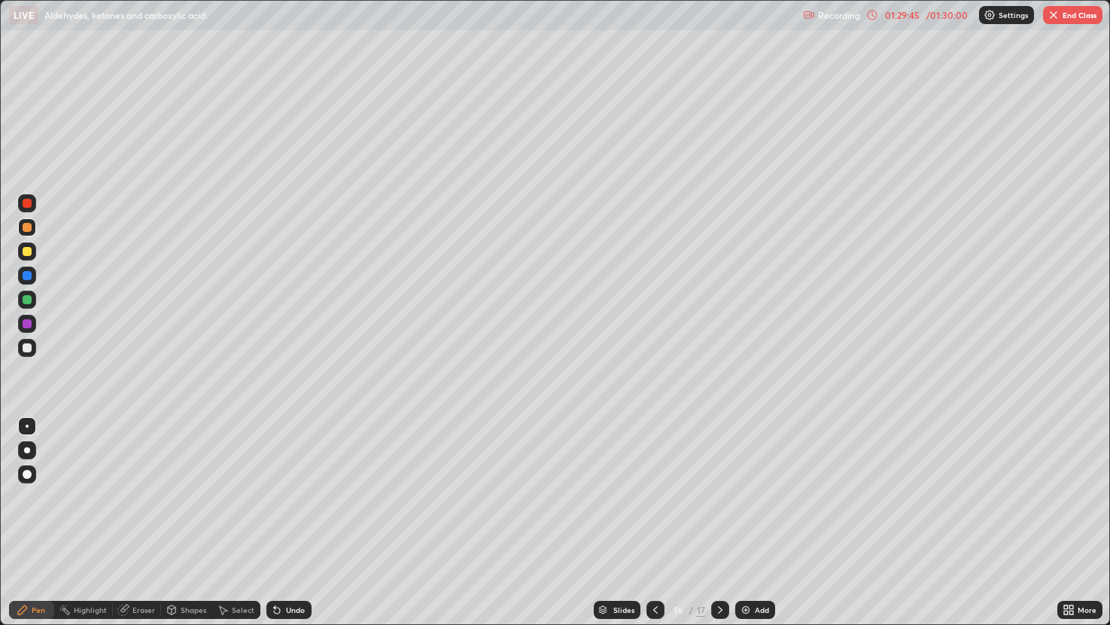
click at [32, 254] on div at bounding box center [27, 251] width 18 height 18
click at [30, 320] on div at bounding box center [27, 323] width 9 height 9
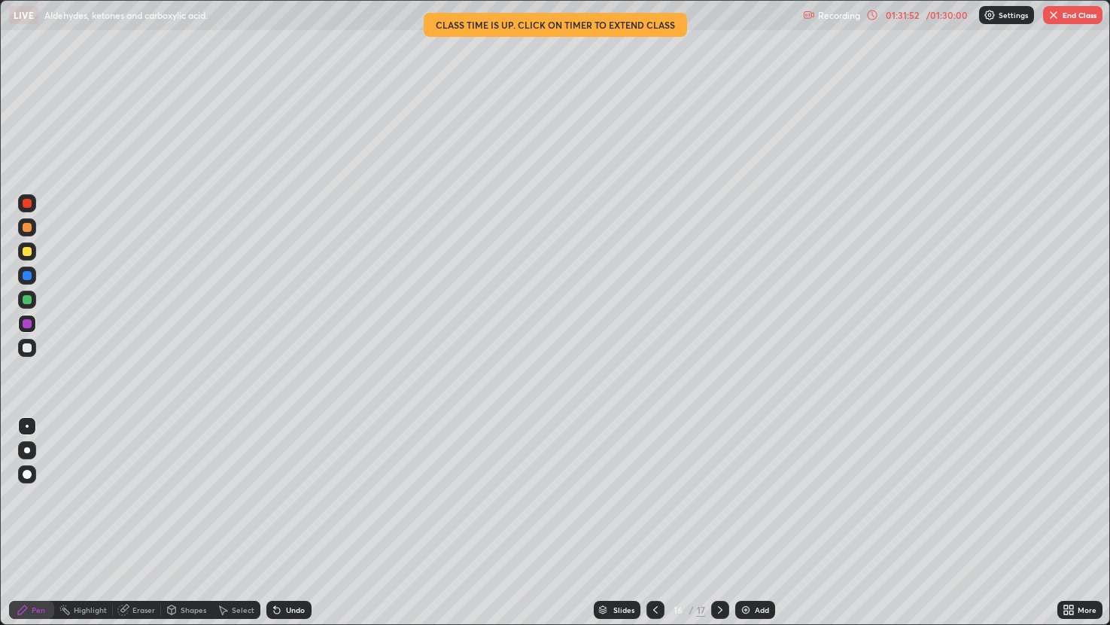
click at [1079, 11] on button "End Class" at bounding box center [1072, 15] width 59 height 18
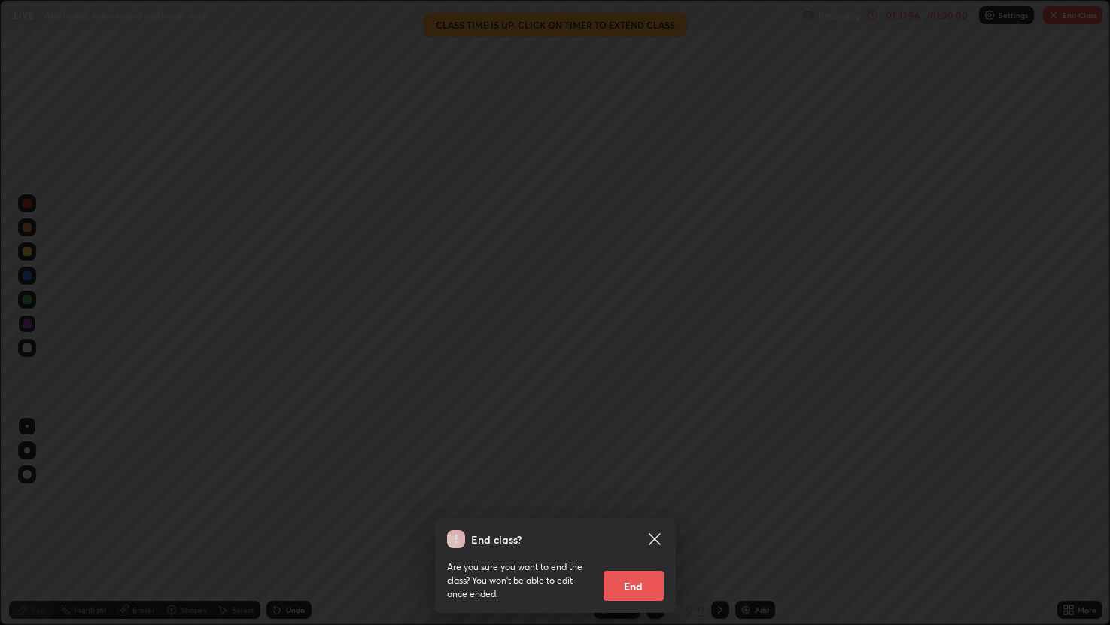
click at [643, 522] on button "End" at bounding box center [633, 585] width 60 height 30
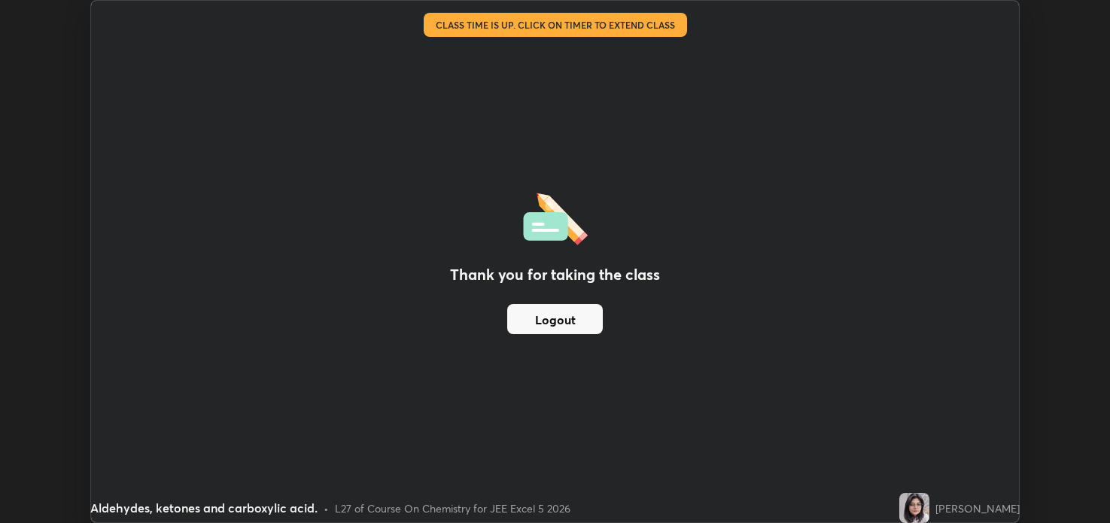
scroll to position [74722, 74134]
